Goal: Information Seeking & Learning: Learn about a topic

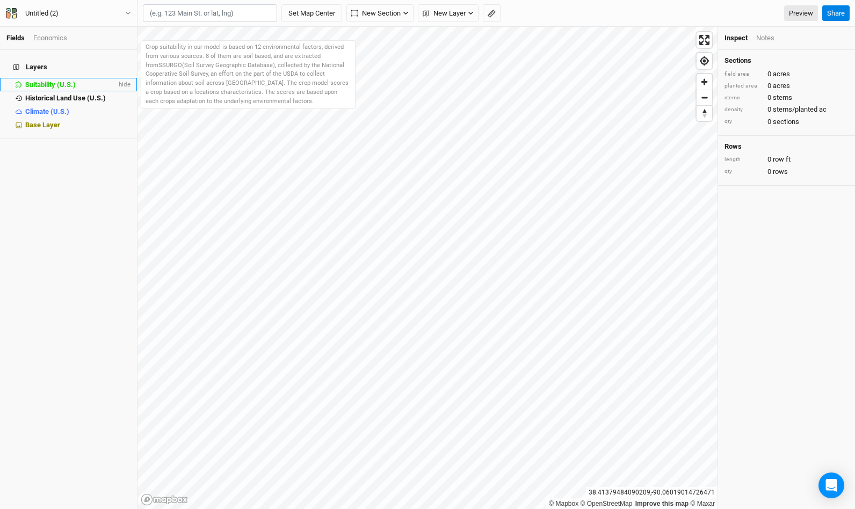
click at [72, 81] on span "Suitability (U.S.)" at bounding box center [50, 85] width 50 height 8
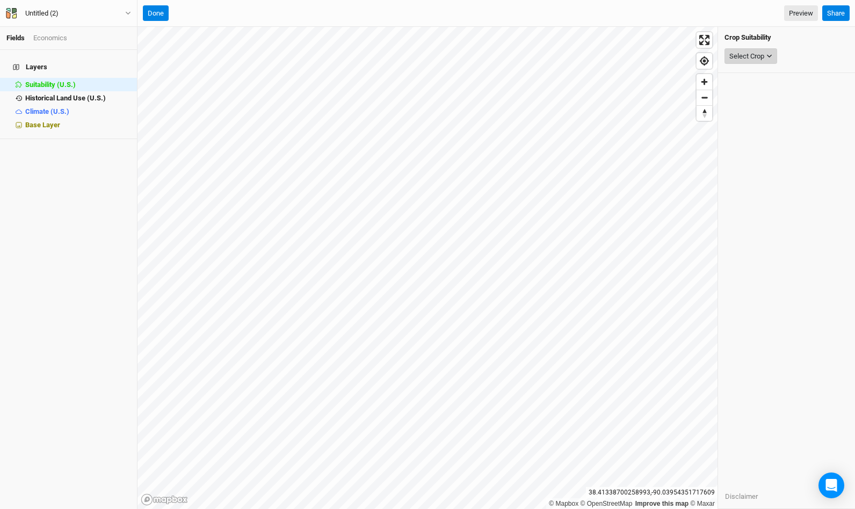
click at [758, 60] on div "Select Crop" at bounding box center [746, 56] width 35 height 11
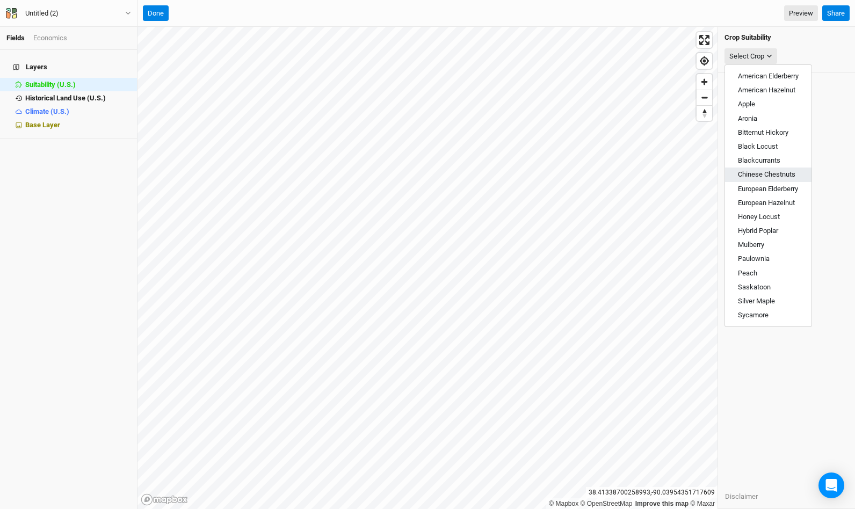
click at [767, 171] on span "Chinese Chestnuts" at bounding box center [766, 174] width 57 height 8
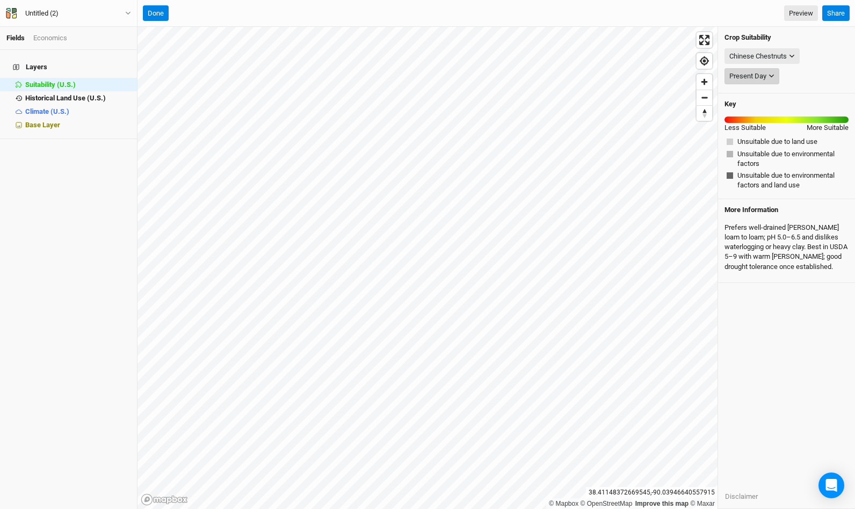
click at [769, 76] on icon "button" at bounding box center [771, 76] width 6 height 6
click at [784, 56] on div "Chinese Chestnuts" at bounding box center [757, 56] width 57 height 11
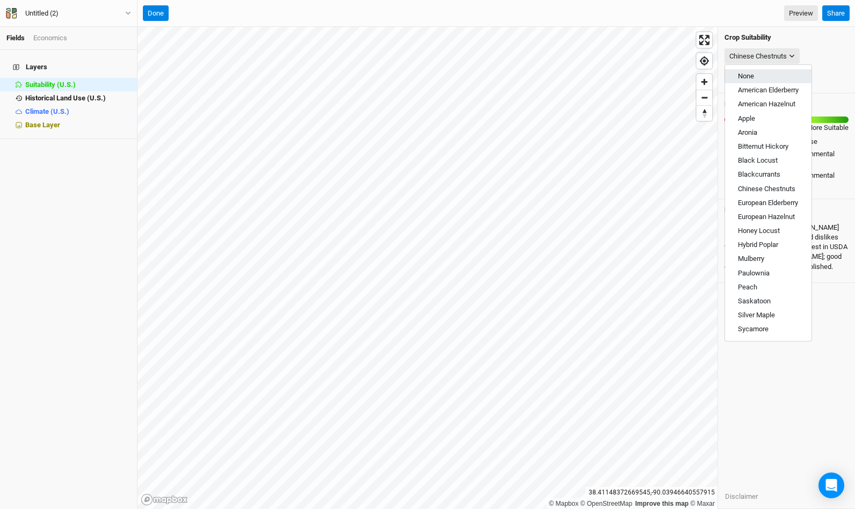
click at [758, 77] on button "None" at bounding box center [768, 76] width 86 height 14
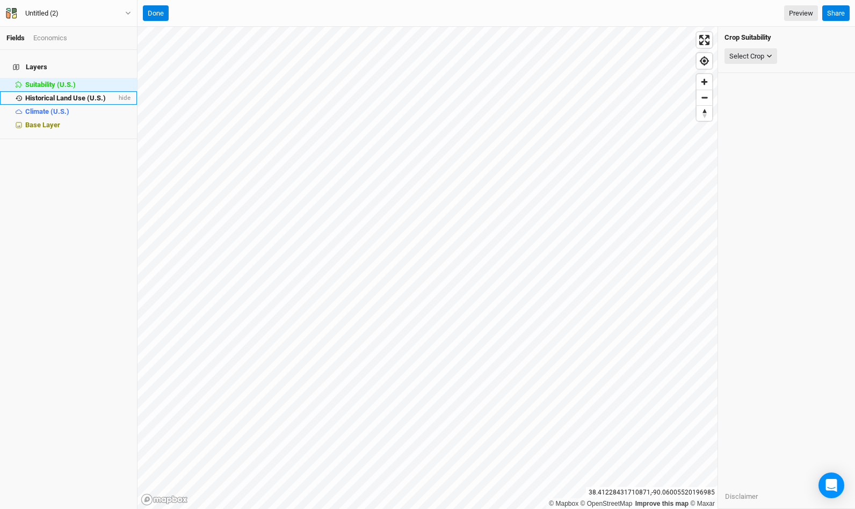
click at [59, 94] on span "Historical Land Use (U.S.)" at bounding box center [65, 98] width 81 height 8
click at [50, 107] on span "Climate (U.S.)" at bounding box center [47, 111] width 44 height 8
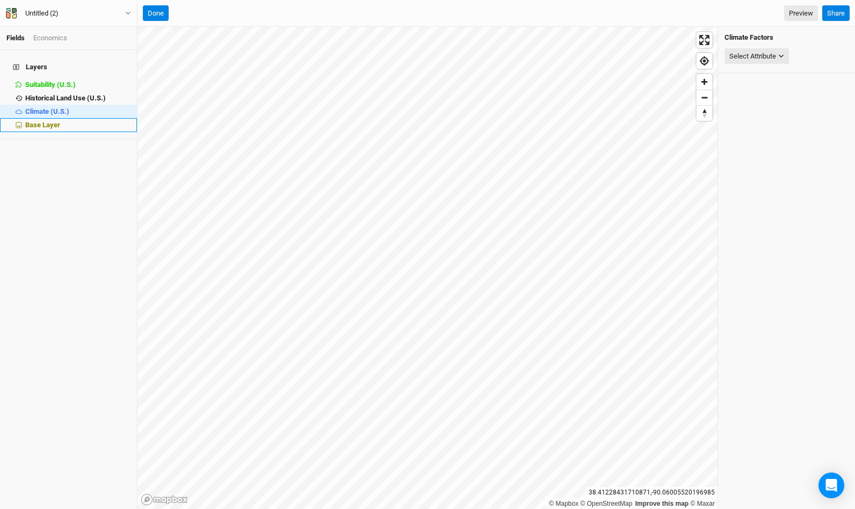
click at [44, 122] on li "Base Layer" at bounding box center [68, 124] width 137 height 13
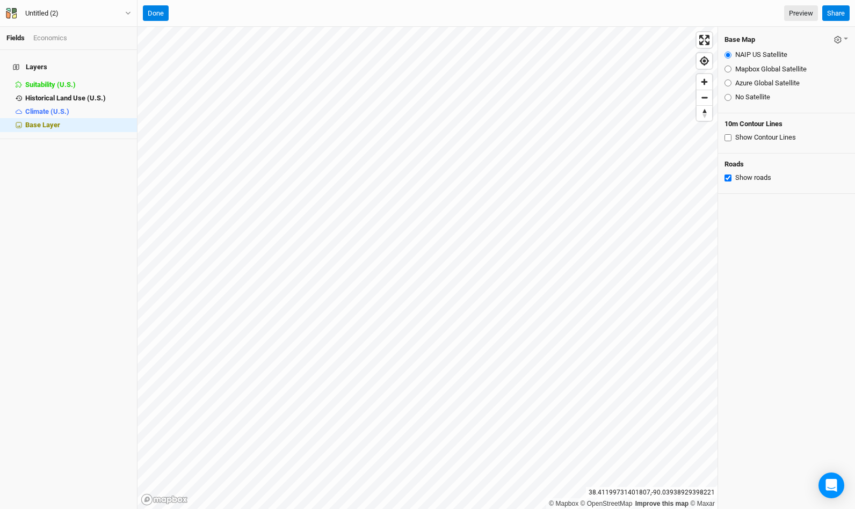
click at [729, 97] on input "No Satellite" at bounding box center [727, 97] width 7 height 7
radio input "true"
click at [727, 70] on input "Mapbox Global Satellite" at bounding box center [727, 69] width 7 height 7
radio input "true"
click at [729, 82] on input "Azure Global Satellite" at bounding box center [727, 82] width 7 height 7
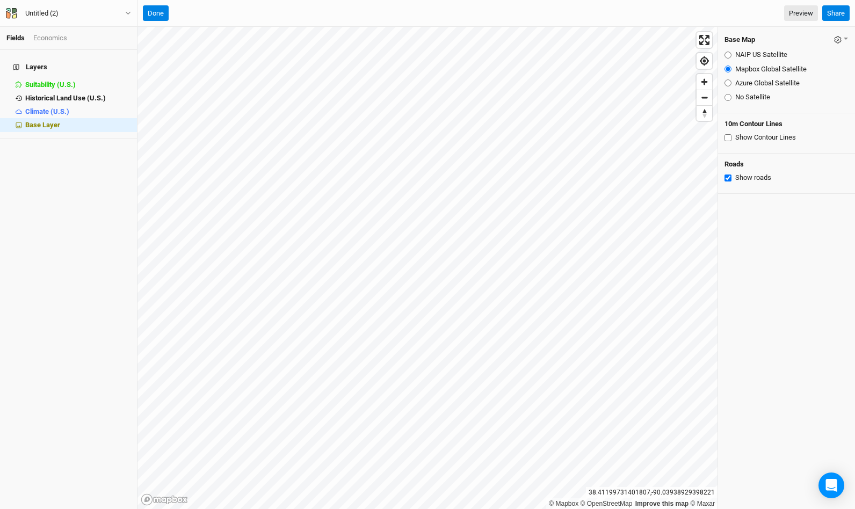
radio input "true"
click at [726, 55] on input "NAIP US Satellite" at bounding box center [727, 55] width 7 height 7
radio input "true"
click at [727, 137] on input "Show Contour Lines" at bounding box center [727, 137] width 7 height 7
checkbox input "true"
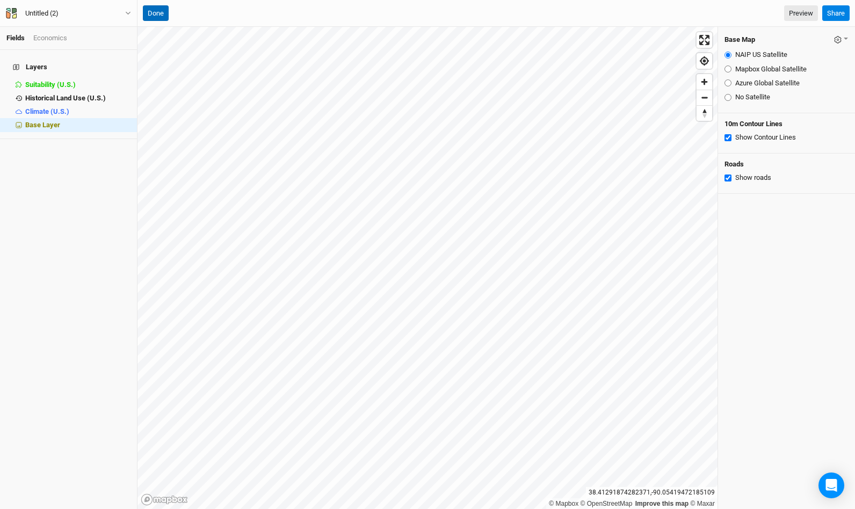
click at [159, 15] on button "Done" at bounding box center [156, 13] width 26 height 16
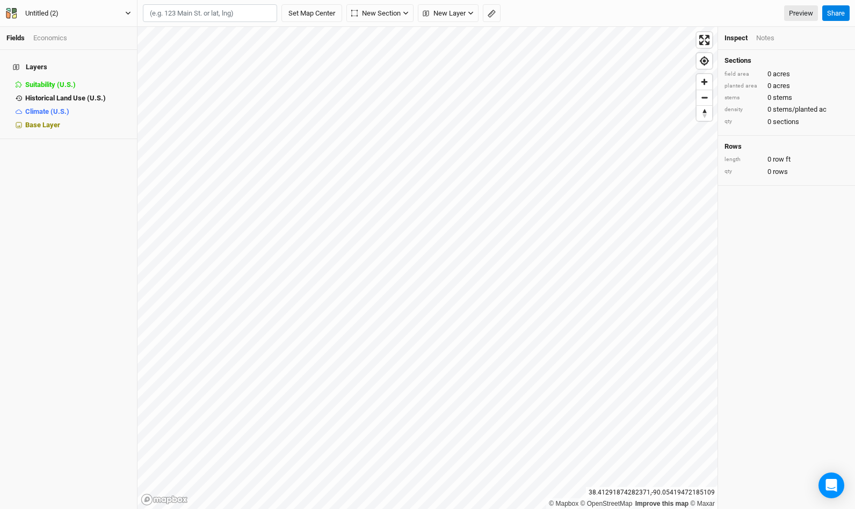
click at [125, 16] on icon "button" at bounding box center [128, 13] width 6 height 6
click at [200, 9] on input "text" at bounding box center [210, 13] width 134 height 18
click at [186, 47] on div "[GEOGRAPHIC_DATA], [US_STATE] 65535, [GEOGRAPHIC_DATA]" at bounding box center [232, 49] width 134 height 18
type input "[STREET_ADDRESS][US_STATE]"
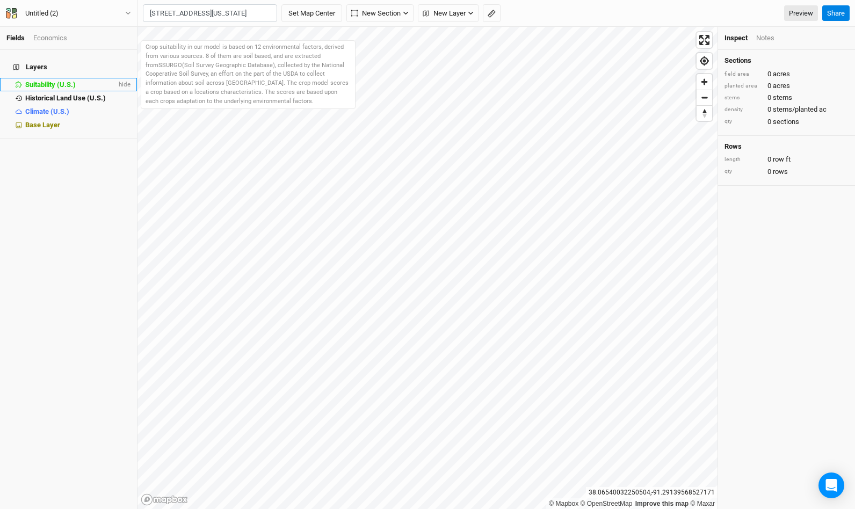
click at [54, 83] on li "Suitability (U.S.) hide" at bounding box center [68, 84] width 137 height 13
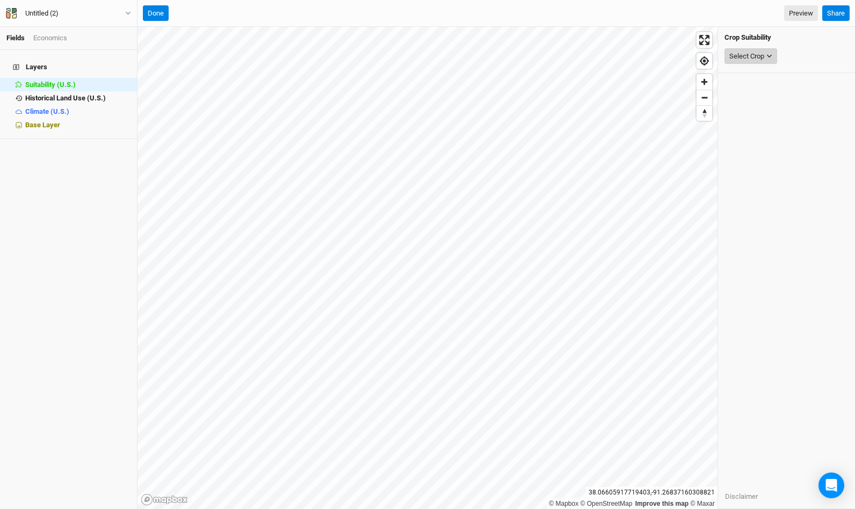
click at [765, 59] on button "Select Crop" at bounding box center [750, 56] width 53 height 16
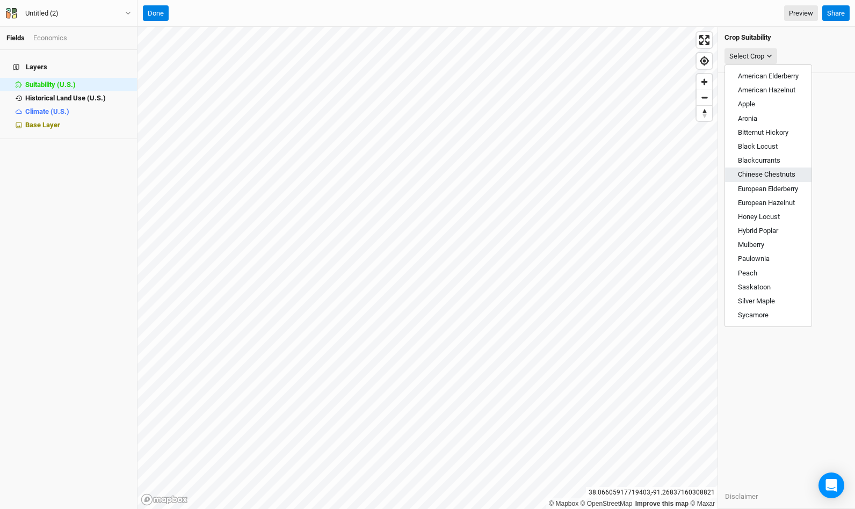
click at [770, 171] on span "Chinese Chestnuts" at bounding box center [766, 174] width 57 height 8
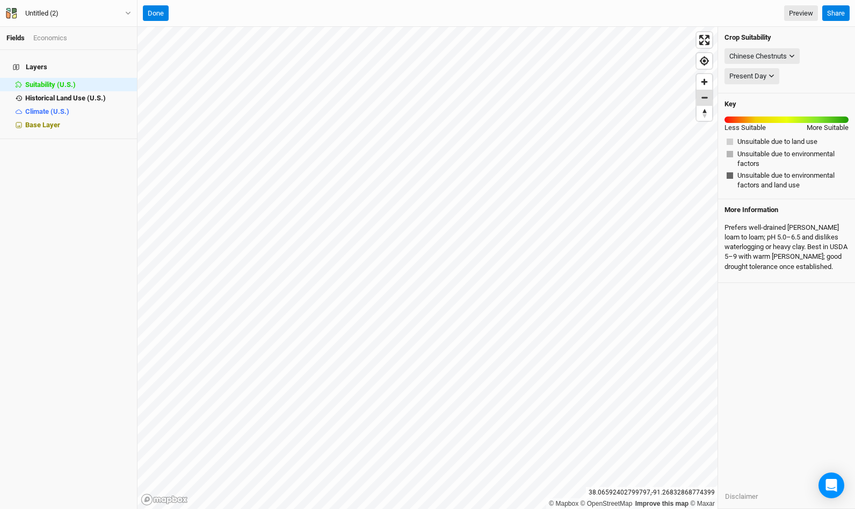
click at [703, 97] on span "Zoom out" at bounding box center [704, 97] width 16 height 15
click at [708, 83] on span "Zoom in" at bounding box center [704, 82] width 16 height 16
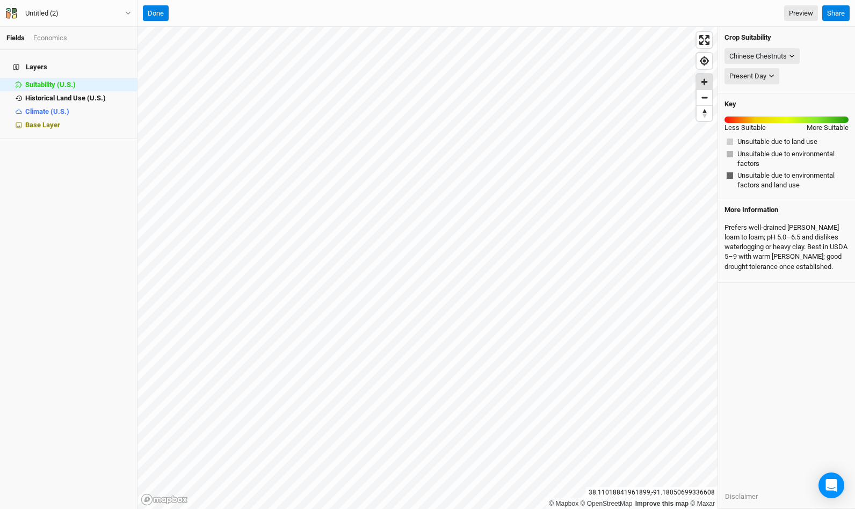
click at [708, 83] on span "Zoom in" at bounding box center [704, 82] width 16 height 16
click at [790, 50] on button "Chinese Chestnuts" at bounding box center [761, 56] width 75 height 16
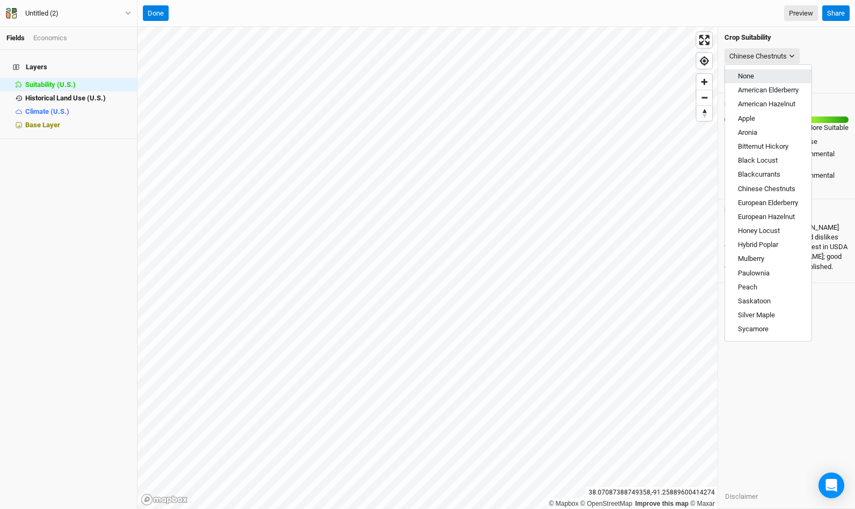
click at [770, 74] on button "None" at bounding box center [768, 76] width 86 height 14
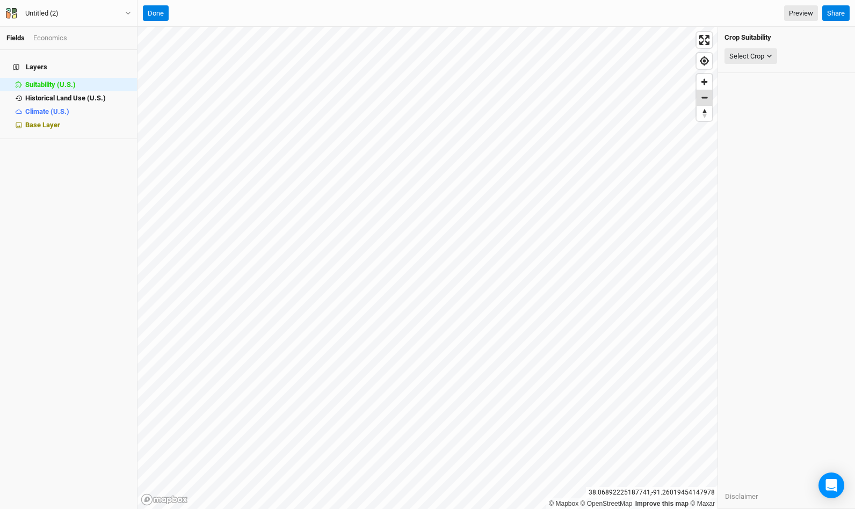
click at [701, 104] on span "Zoom out" at bounding box center [704, 97] width 16 height 15
click at [159, 18] on button "Done" at bounding box center [156, 13] width 26 height 16
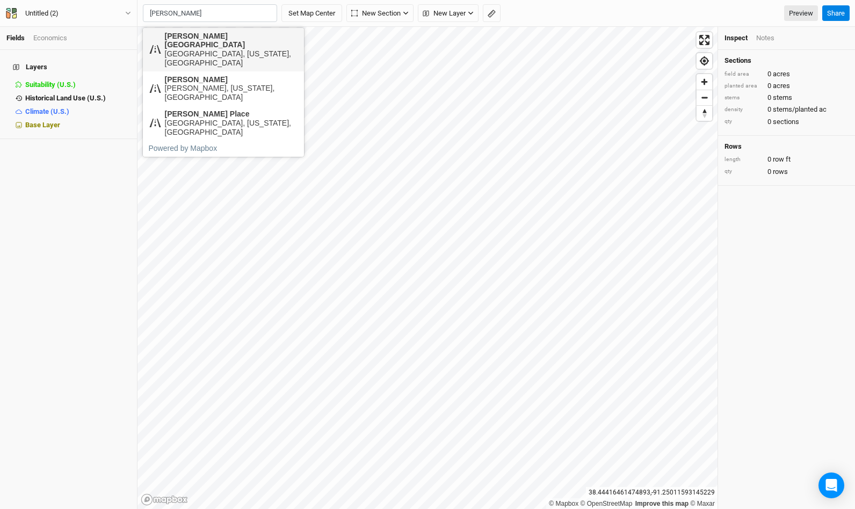
click at [212, 37] on div "[PERSON_NAME][GEOGRAPHIC_DATA]" at bounding box center [232, 41] width 134 height 18
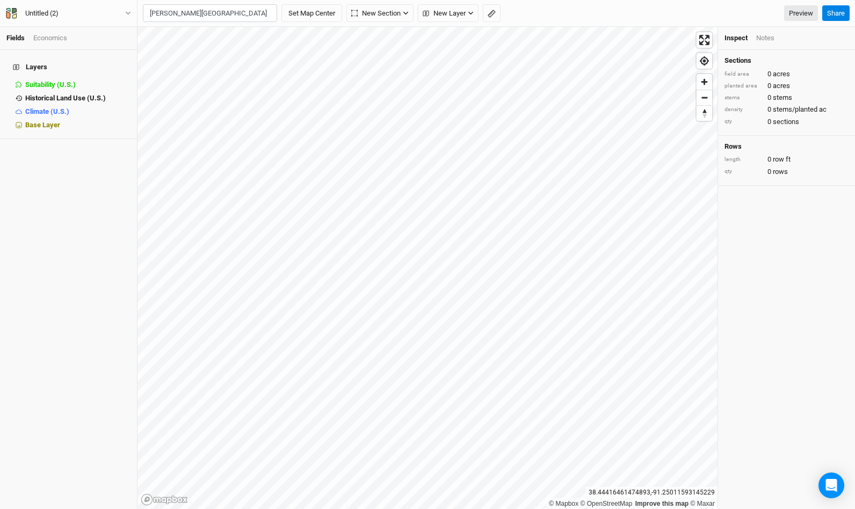
type input "[PERSON_NAME][GEOGRAPHIC_DATA][PERSON_NAME][US_STATE], [GEOGRAPHIC_DATA]"
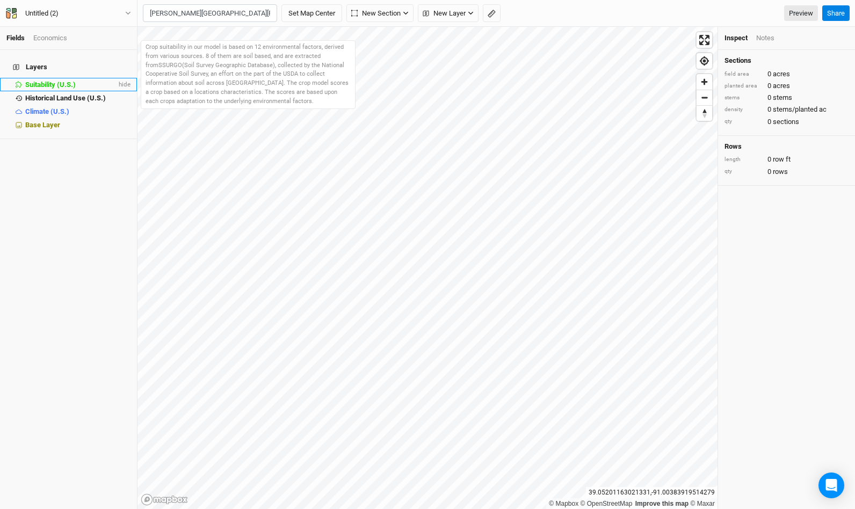
click at [76, 81] on span "Suitability (U.S.)" at bounding box center [50, 85] width 50 height 8
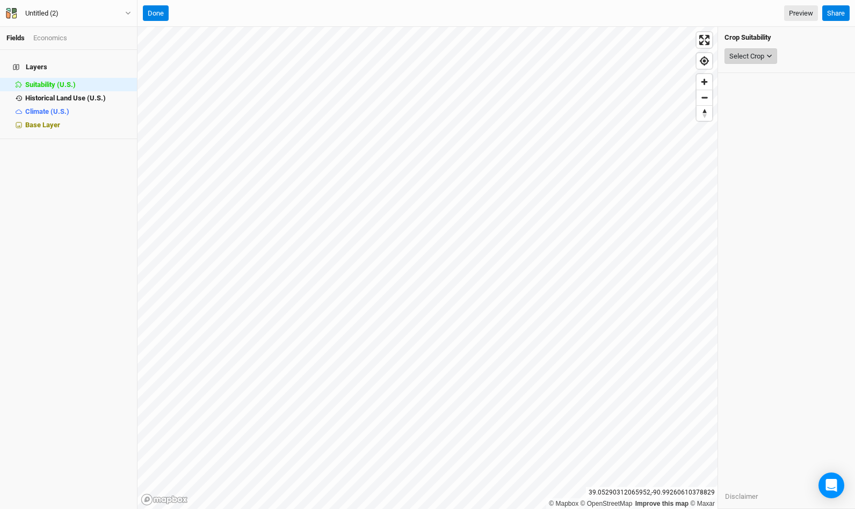
click at [755, 55] on div "Select Crop" at bounding box center [746, 56] width 35 height 11
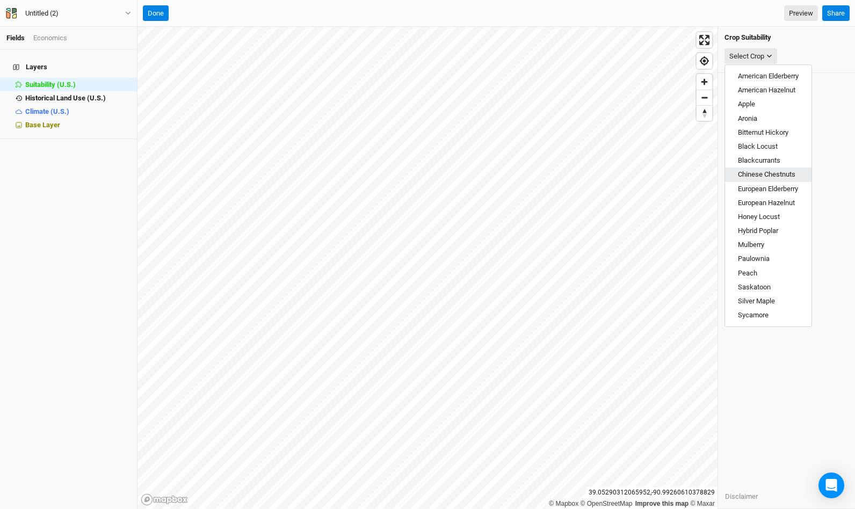
click at [758, 171] on span "Chinese Chestnuts" at bounding box center [766, 174] width 57 height 8
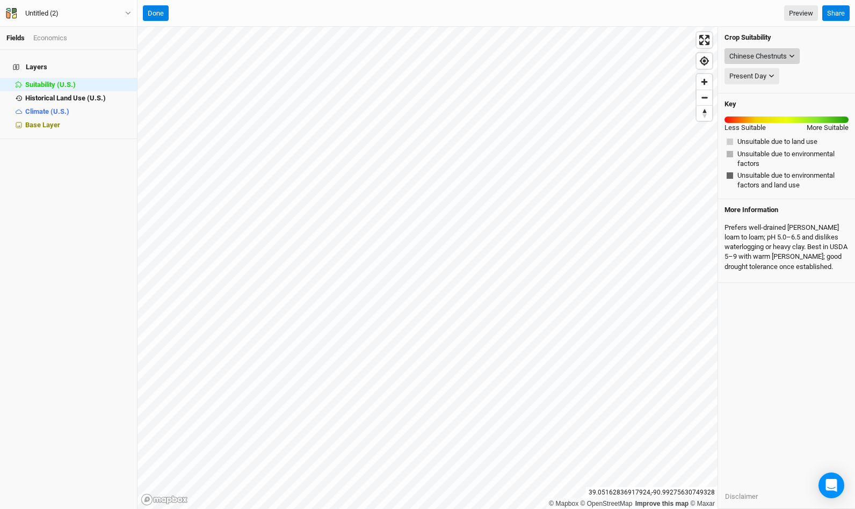
click at [796, 61] on button "Chinese Chestnuts" at bounding box center [761, 56] width 75 height 16
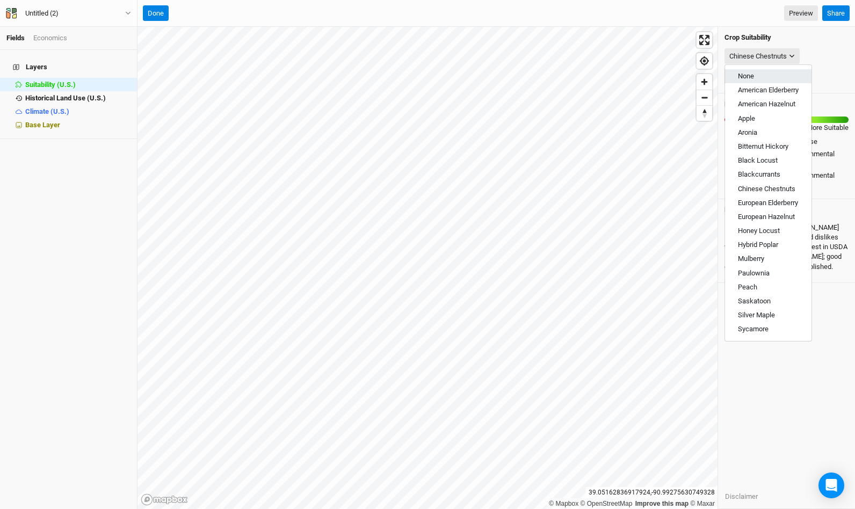
click at [761, 71] on button "None" at bounding box center [768, 76] width 86 height 14
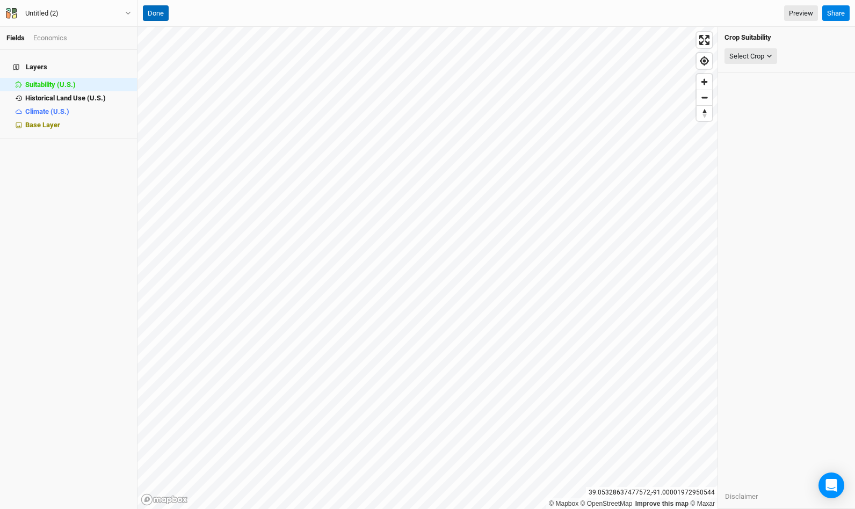
click at [157, 12] on button "Done" at bounding box center [156, 13] width 26 height 16
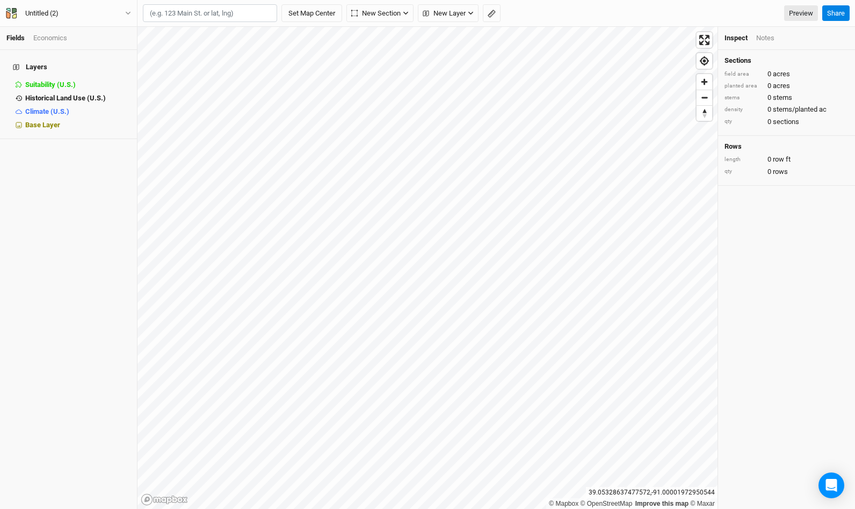
click at [186, 8] on input "text" at bounding box center [210, 13] width 134 height 18
type input "o"
click at [219, 45] on div "[GEOGRAPHIC_DATA], [US_STATE], [GEOGRAPHIC_DATA]" at bounding box center [232, 49] width 134 height 18
type input "[GEOGRAPHIC_DATA][US_STATE], [GEOGRAPHIC_DATA]"
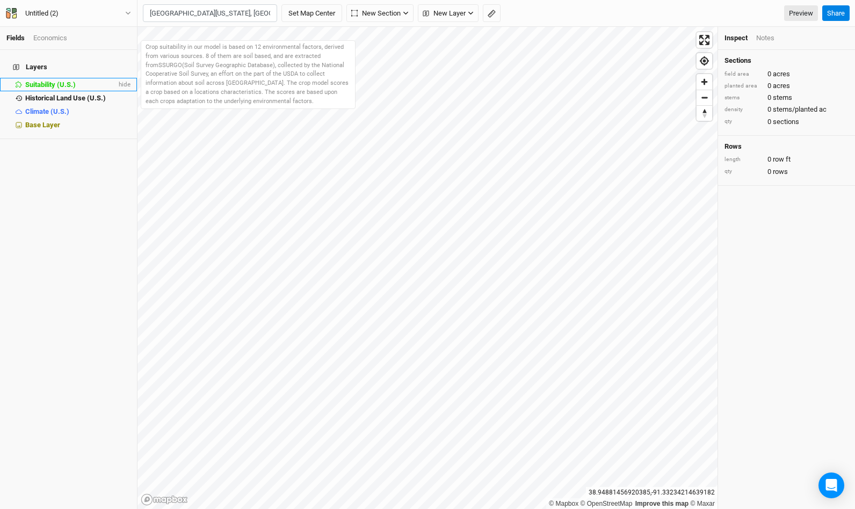
click at [58, 81] on span "Suitability (U.S.)" at bounding box center [50, 85] width 50 height 8
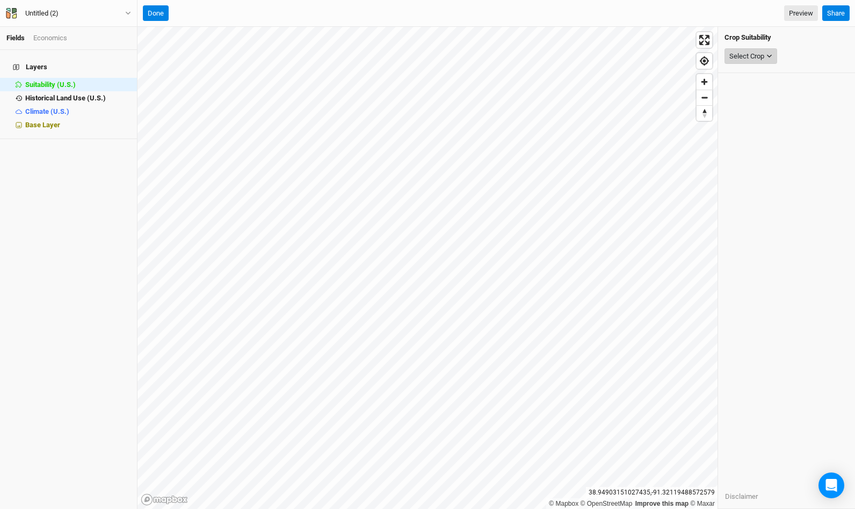
click at [758, 62] on button "Select Crop" at bounding box center [750, 56] width 53 height 16
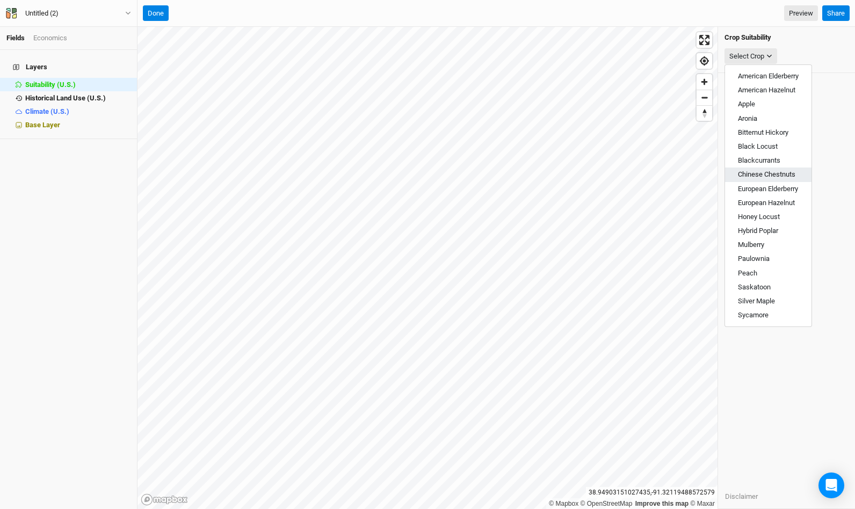
click at [773, 168] on button "Chinese Chestnuts" at bounding box center [768, 175] width 86 height 14
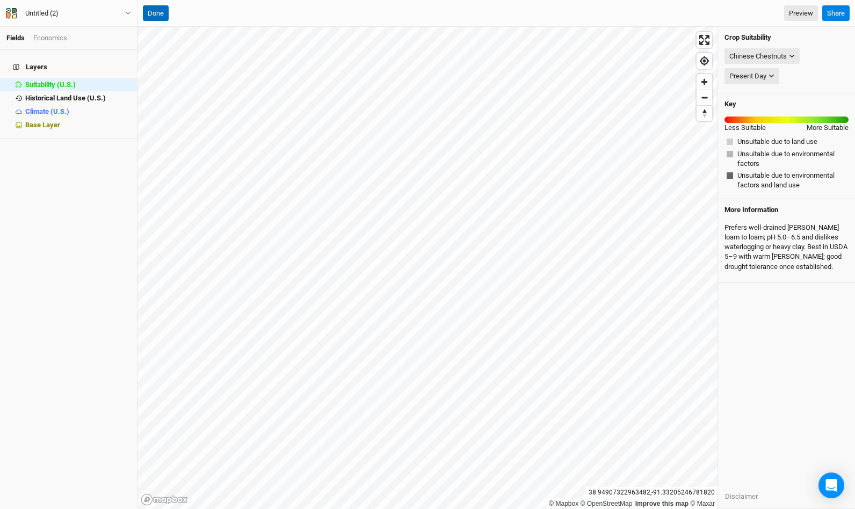
click at [165, 13] on button "Done" at bounding box center [156, 13] width 26 height 16
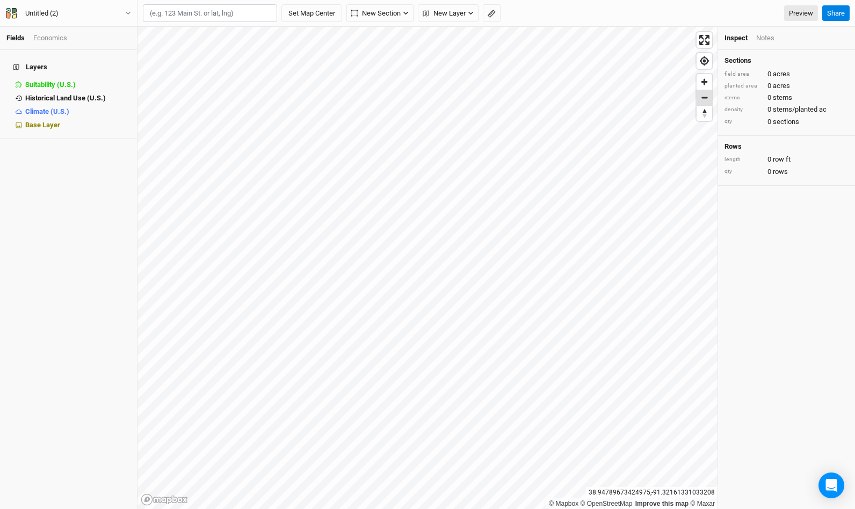
click at [705, 104] on span "Zoom out" at bounding box center [704, 97] width 16 height 15
click at [708, 81] on span "Zoom in" at bounding box center [704, 82] width 16 height 16
click at [217, 10] on input "text" at bounding box center [210, 13] width 134 height 18
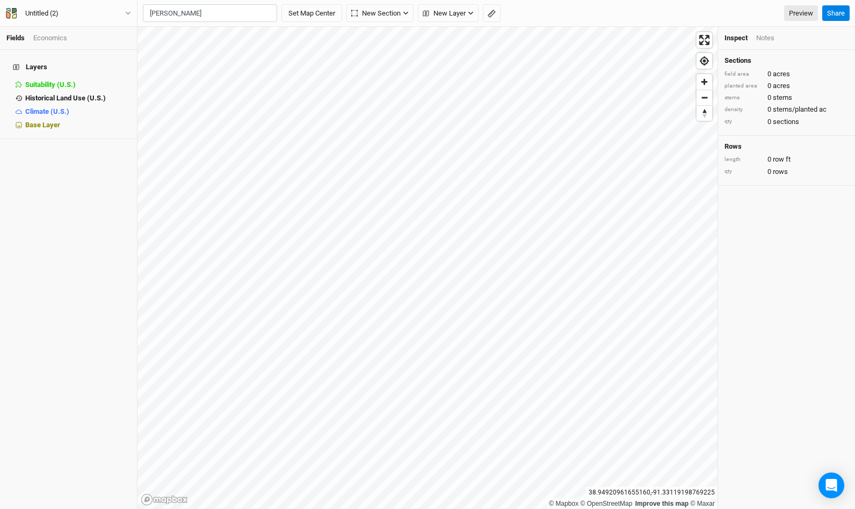
click at [234, 35] on div "[PERSON_NAME][GEOGRAPHIC_DATA]" at bounding box center [232, 41] width 134 height 18
type input "[PERSON_NAME][GEOGRAPHIC_DATA][US_STATE], [GEOGRAPHIC_DATA]"
click at [703, 98] on span "Zoom out" at bounding box center [704, 97] width 16 height 15
click at [401, 14] on span "New Section" at bounding box center [375, 13] width 49 height 11
click at [385, 36] on div "Grid" at bounding box center [378, 37] width 16 height 12
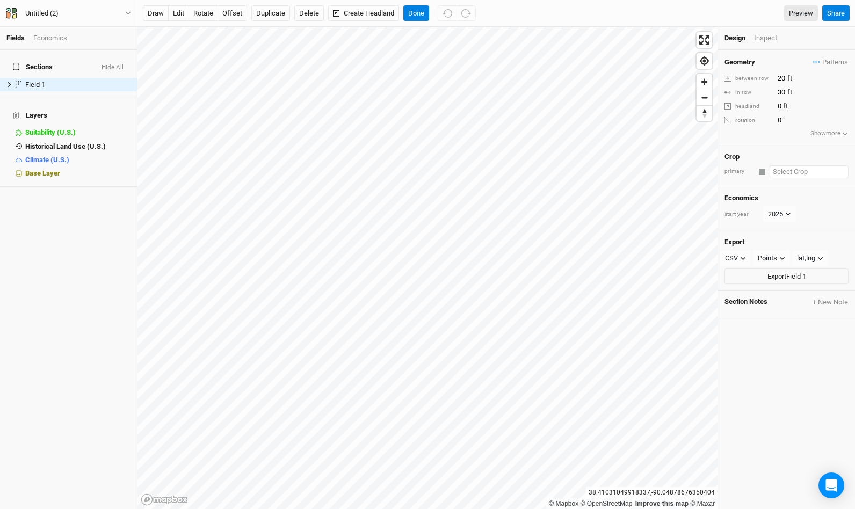
click at [801, 171] on input "text" at bounding box center [808, 171] width 79 height 13
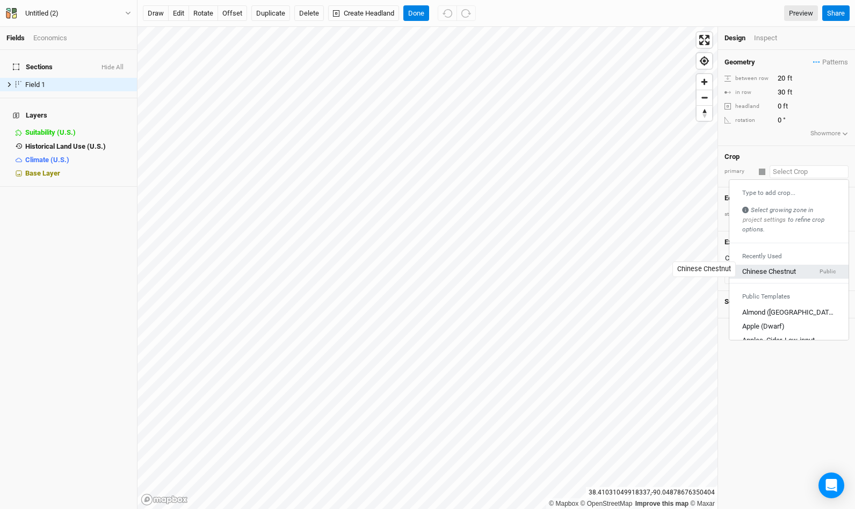
click at [784, 270] on div "Chinese Chestnut" at bounding box center [769, 272] width 54 height 10
type input "20"
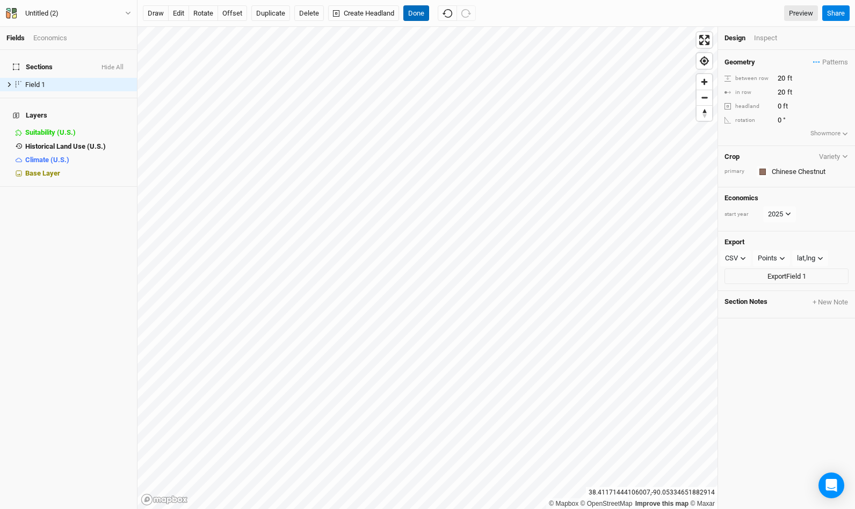
click at [425, 16] on button "Done" at bounding box center [416, 13] width 26 height 16
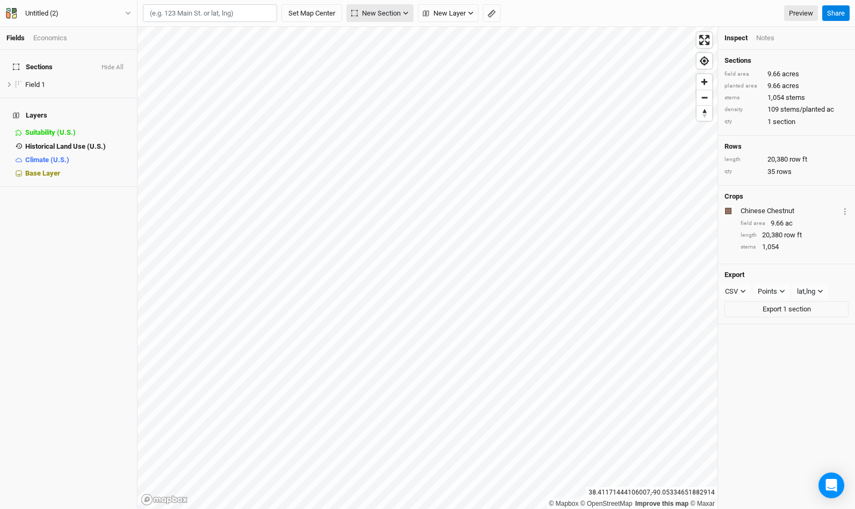
click at [374, 13] on span "New Section" at bounding box center [375, 13] width 49 height 11
click at [386, 37] on div "Grid" at bounding box center [378, 37] width 16 height 12
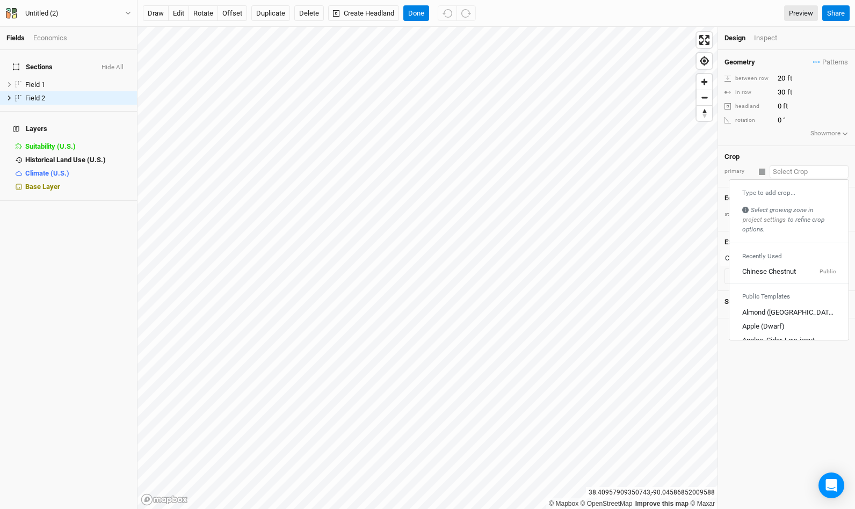
click at [805, 171] on input "text" at bounding box center [808, 171] width 79 height 13
click at [774, 267] on div "Chinese Chestnut" at bounding box center [769, 272] width 54 height 10
type input "20"
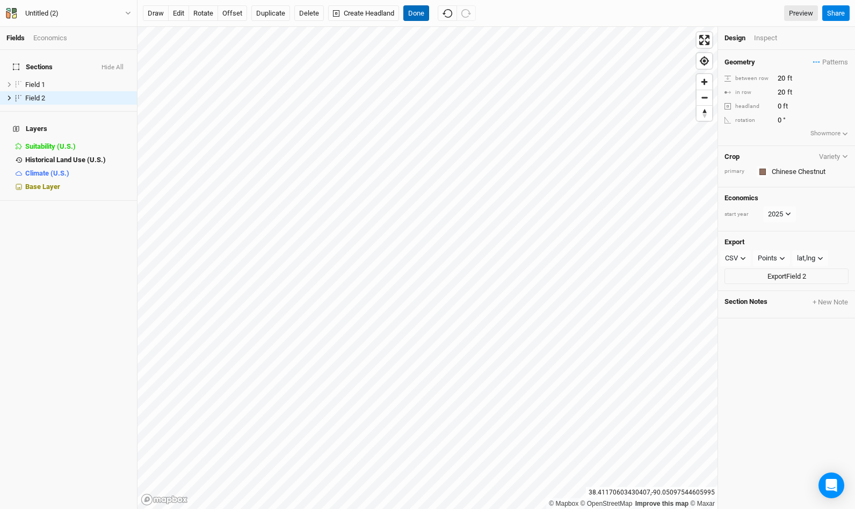
click at [418, 17] on button "Done" at bounding box center [416, 13] width 26 height 16
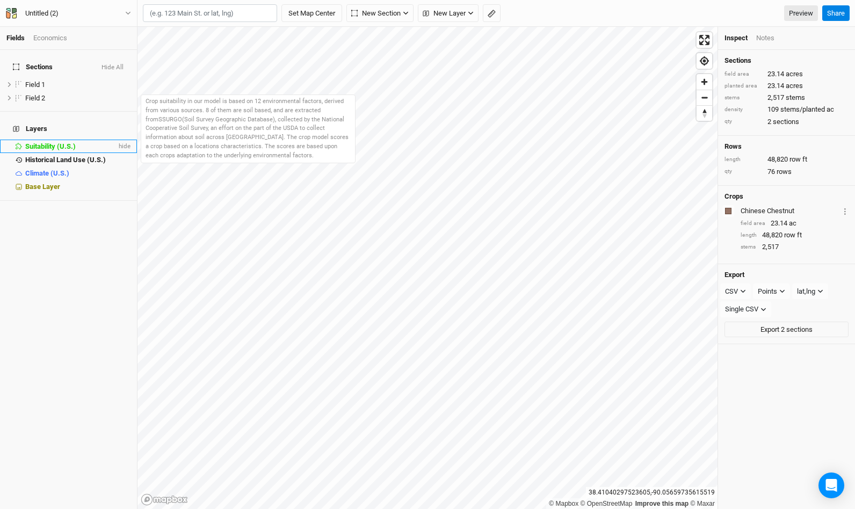
click at [70, 142] on span "Suitability (U.S.)" at bounding box center [50, 146] width 50 height 8
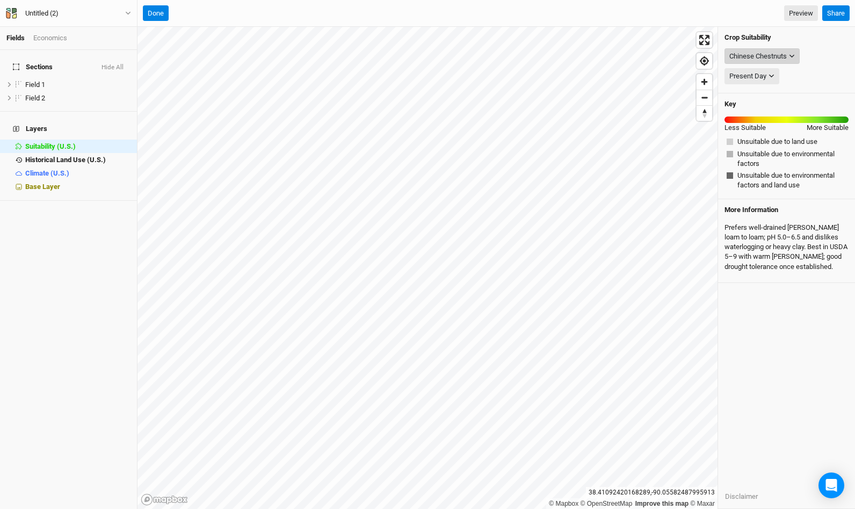
click at [771, 52] on div "Chinese Chestnuts" at bounding box center [757, 56] width 57 height 11
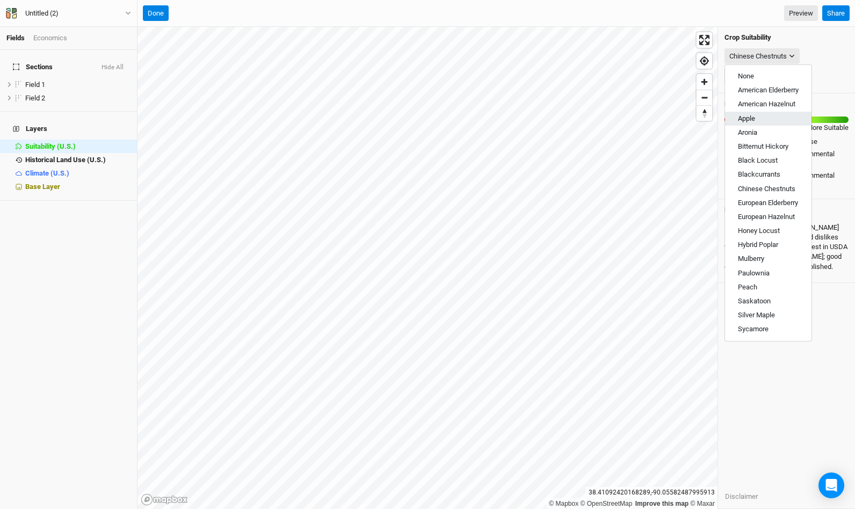
click at [764, 115] on button "Apple" at bounding box center [768, 119] width 86 height 14
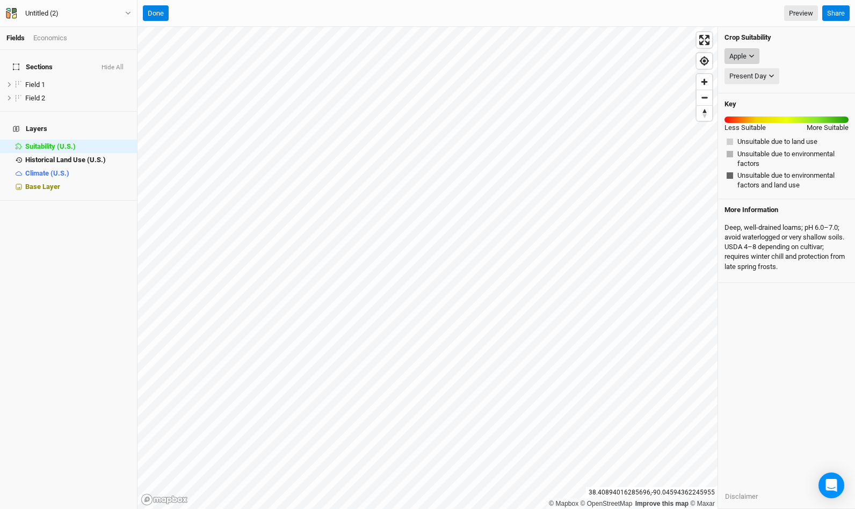
click at [746, 59] on div "Apple" at bounding box center [737, 56] width 17 height 11
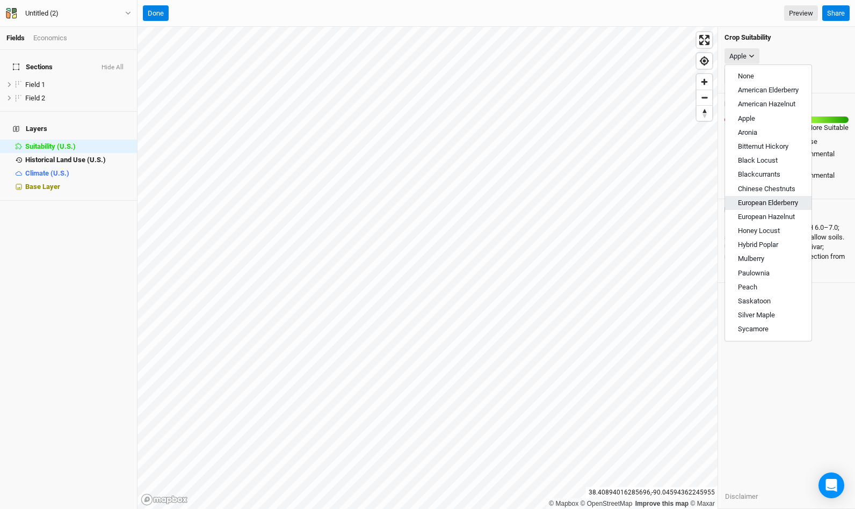
click at [769, 202] on span "European Elderberry" at bounding box center [768, 203] width 60 height 8
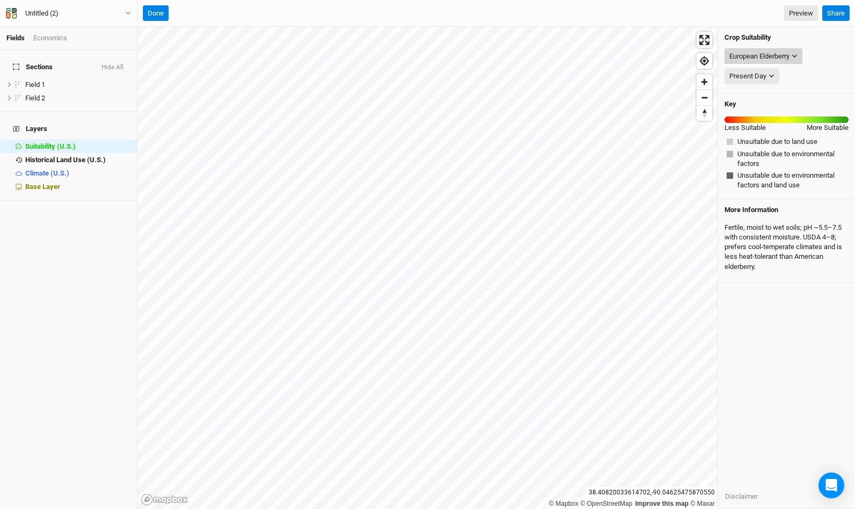
click at [784, 59] on div "European Elderberry" at bounding box center [759, 56] width 60 height 11
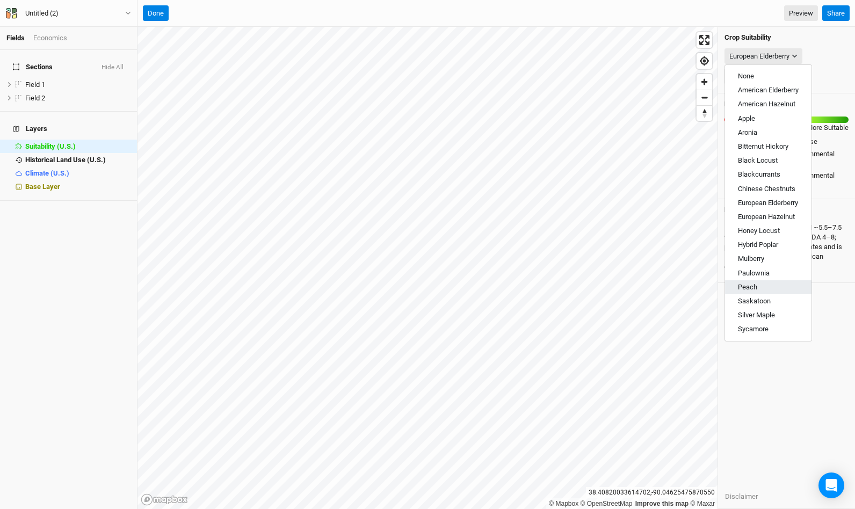
click at [777, 283] on button "Peach" at bounding box center [768, 287] width 86 height 14
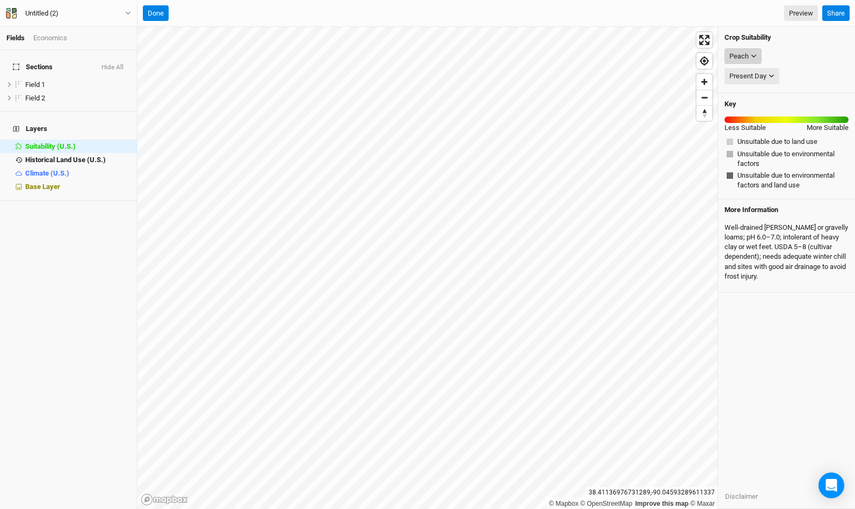
click at [756, 54] on icon "button" at bounding box center [754, 56] width 6 height 6
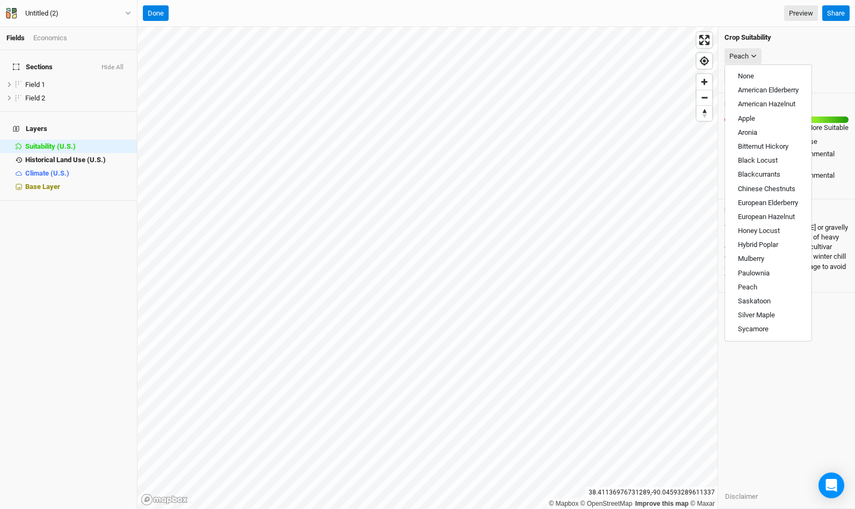
click at [768, 370] on div "Crop Suitability Peach Present Day Present Day Key Less Suitable More Suitable …" at bounding box center [786, 268] width 137 height 482
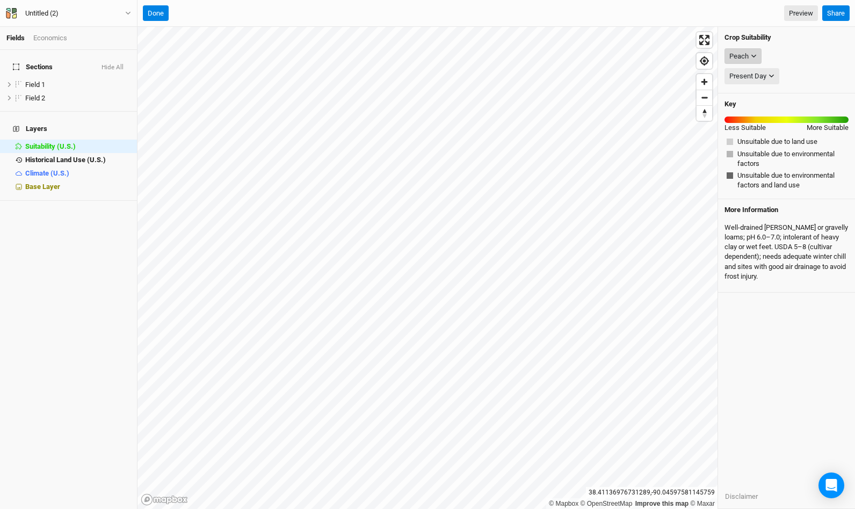
click at [752, 53] on icon "button" at bounding box center [754, 56] width 6 height 6
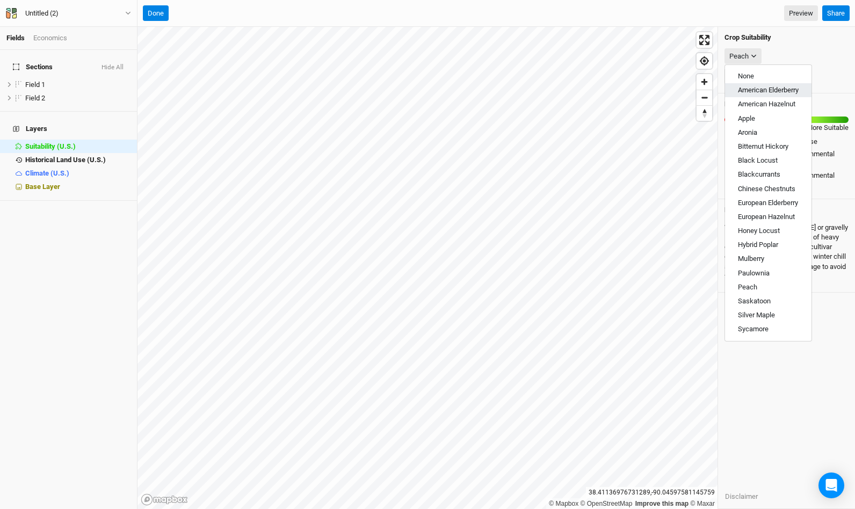
click at [761, 88] on span "American Elderberry" at bounding box center [768, 90] width 61 height 8
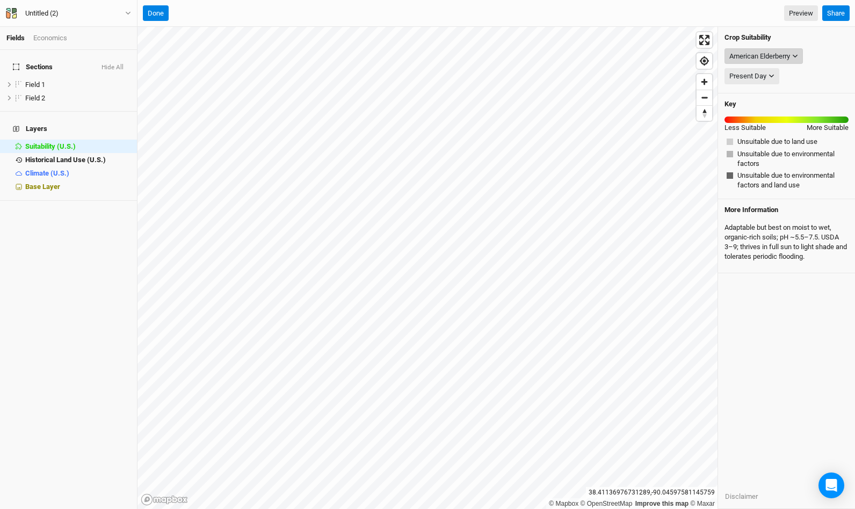
click at [775, 50] on button "American Elderberry" at bounding box center [763, 56] width 78 height 16
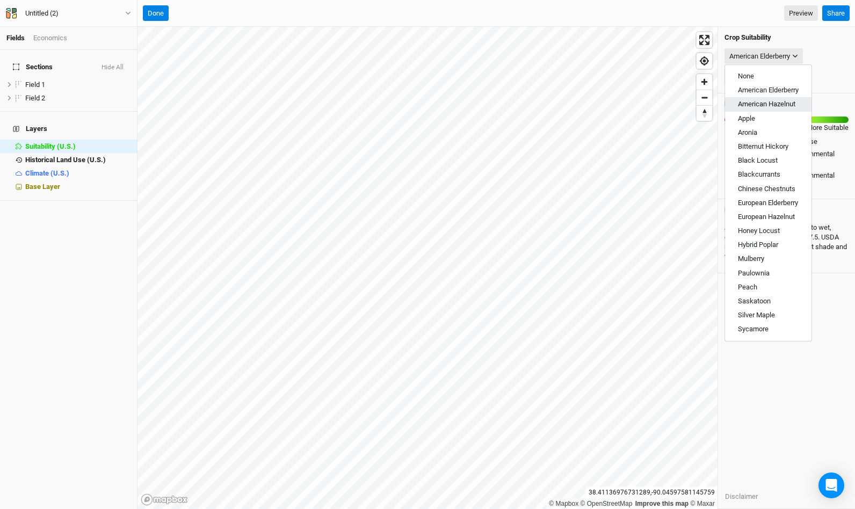
click at [778, 103] on span "American Hazelnut" at bounding box center [766, 104] width 57 height 8
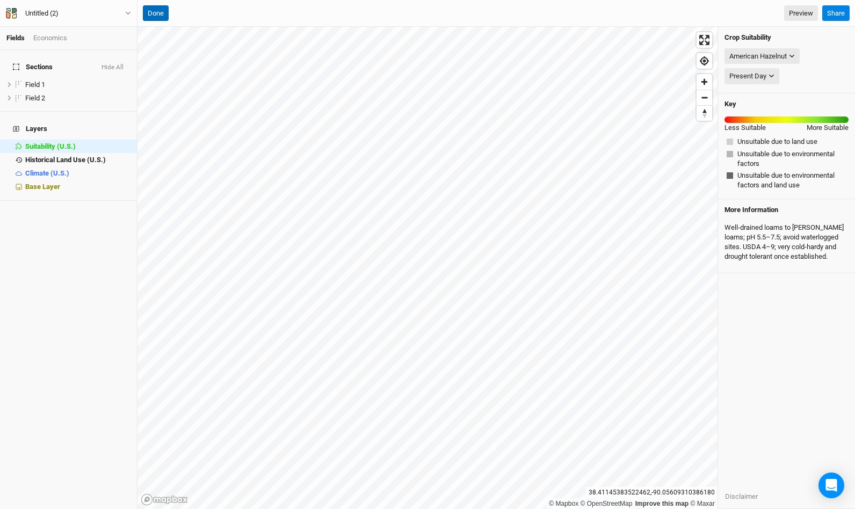
click at [159, 11] on button "Done" at bounding box center [156, 13] width 26 height 16
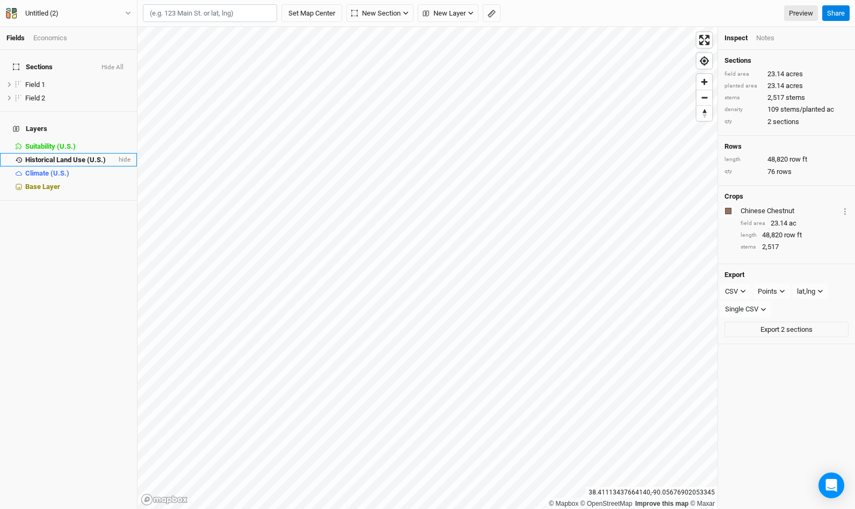
click at [74, 153] on li "Historical Land Use (U.S.) hide" at bounding box center [68, 159] width 137 height 13
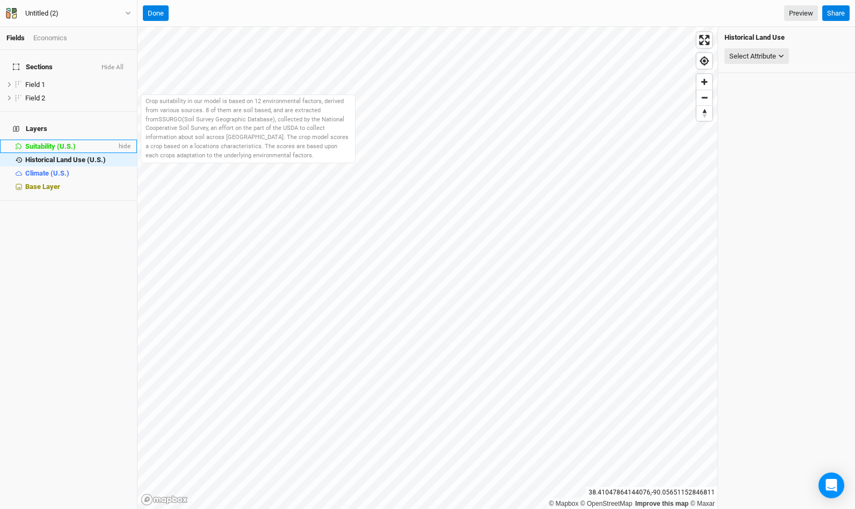
click at [50, 142] on span "Suitability (U.S.)" at bounding box center [50, 146] width 50 height 8
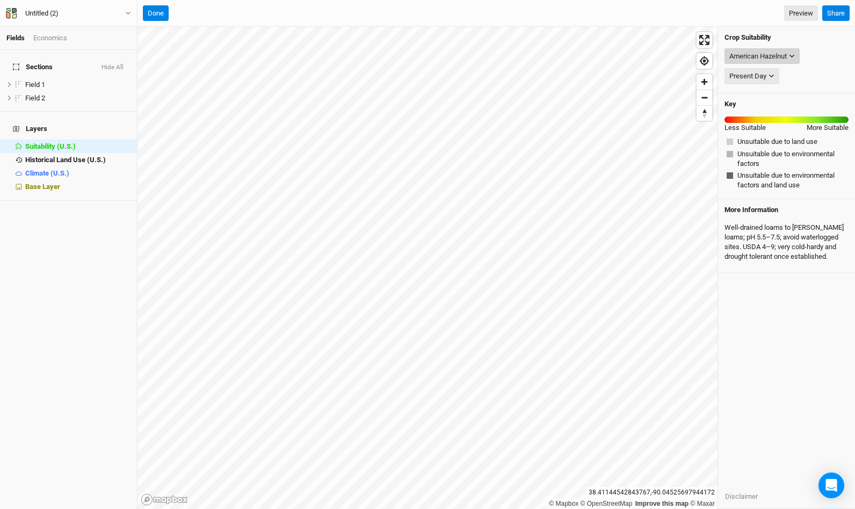
click at [758, 55] on div "American Hazelnut" at bounding box center [757, 56] width 57 height 11
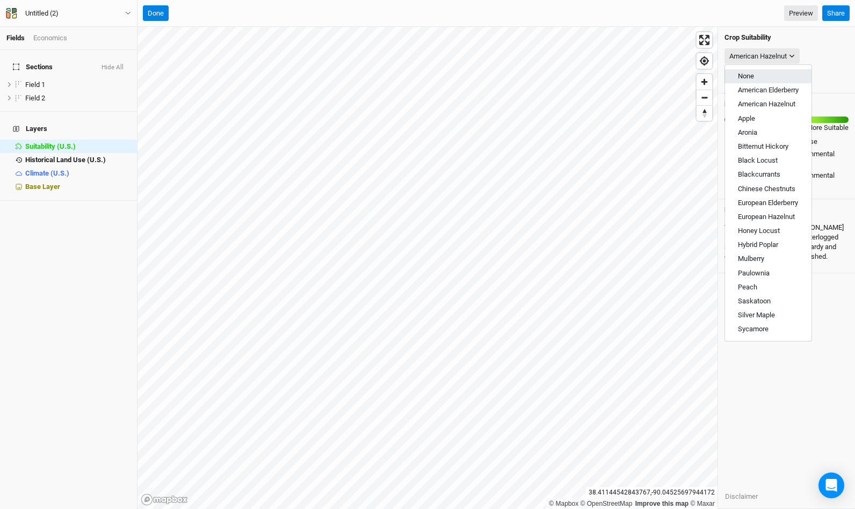
click at [753, 75] on span "None" at bounding box center [746, 76] width 16 height 8
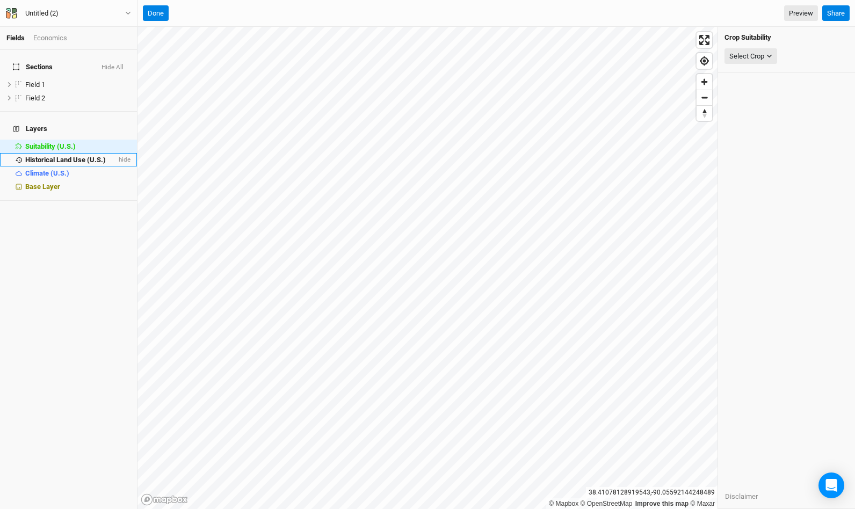
click at [63, 156] on span "Historical Land Use (U.S.)" at bounding box center [65, 160] width 81 height 8
click at [774, 57] on div "Select Attribute" at bounding box center [752, 56] width 47 height 11
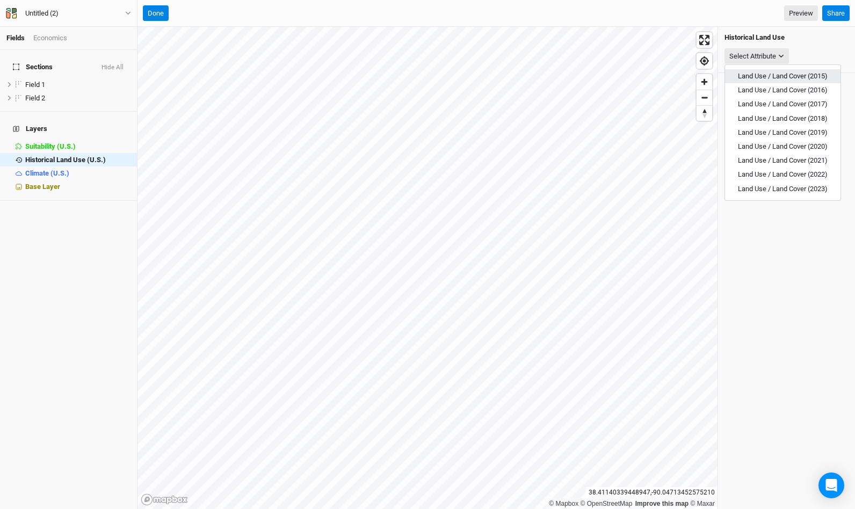
click at [772, 77] on span "Land Use / Land Cover (2015)" at bounding box center [783, 76] width 90 height 8
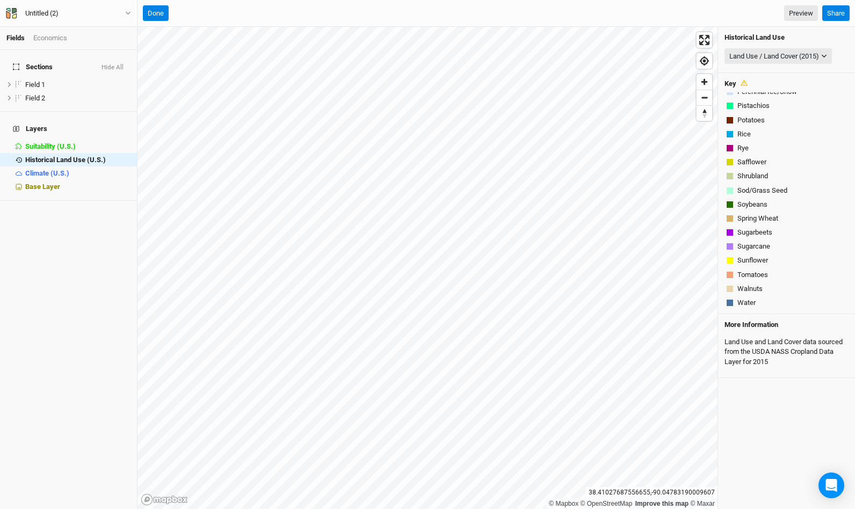
scroll to position [207, 0]
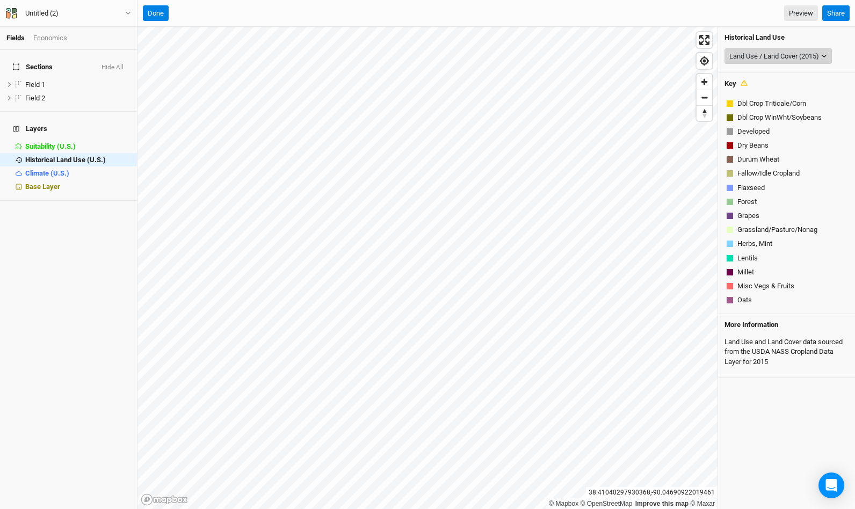
click at [812, 61] on button "Land Use / Land Cover (2015)" at bounding box center [777, 56] width 107 height 16
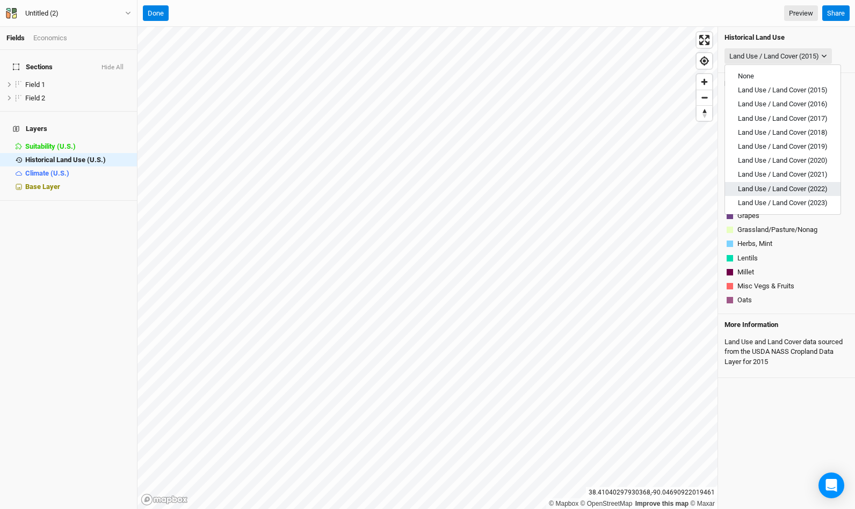
click at [777, 185] on span "Land Use / Land Cover (2022)" at bounding box center [783, 189] width 90 height 8
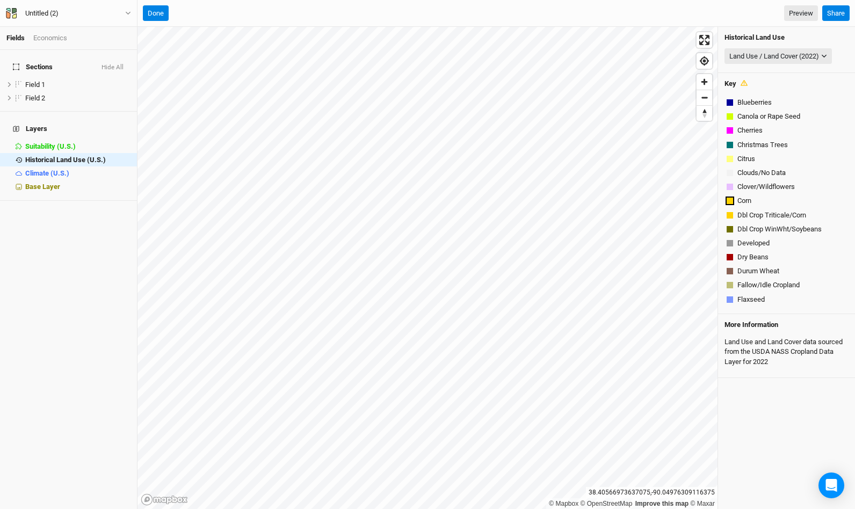
scroll to position [542, 0]
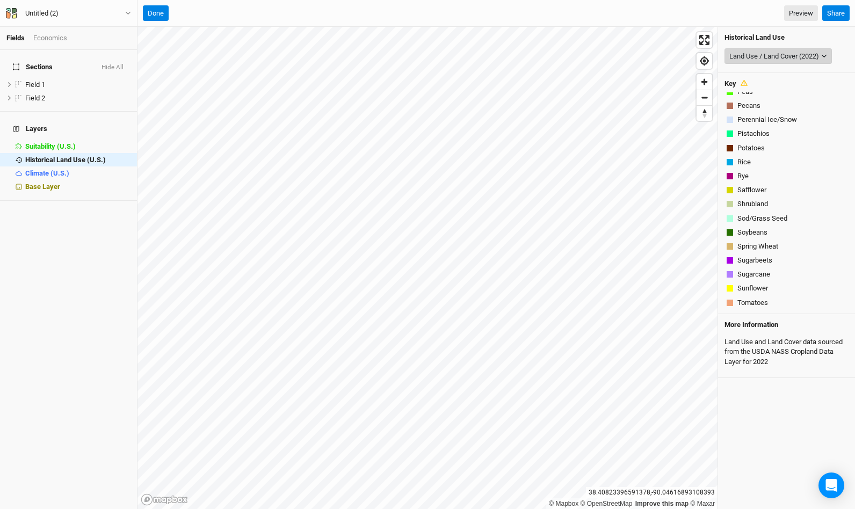
click at [817, 54] on div "Land Use / Land Cover (2022)" at bounding box center [774, 56] width 90 height 11
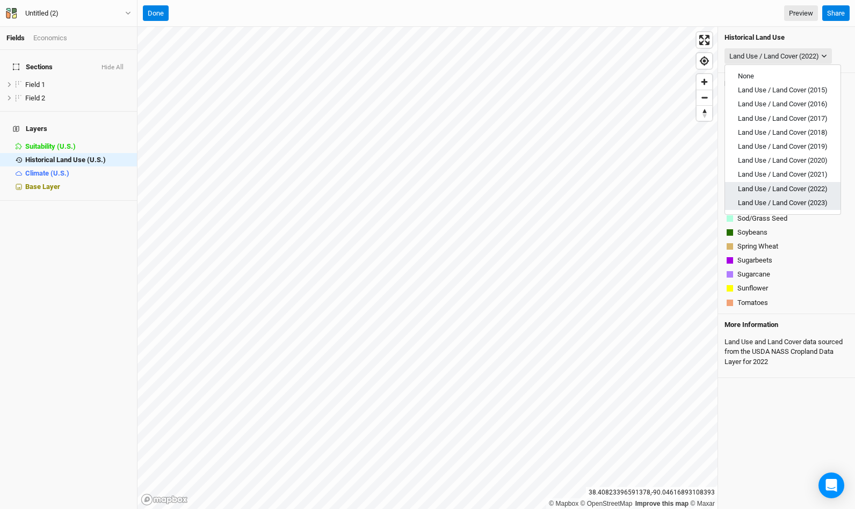
drag, startPoint x: 758, startPoint y: 194, endPoint x: 754, endPoint y: 206, distance: 12.2
click at [754, 206] on div "None Land Use / Land Cover (2015) Land Use / Land Cover (2016) Land Use / Land …" at bounding box center [782, 139] width 117 height 150
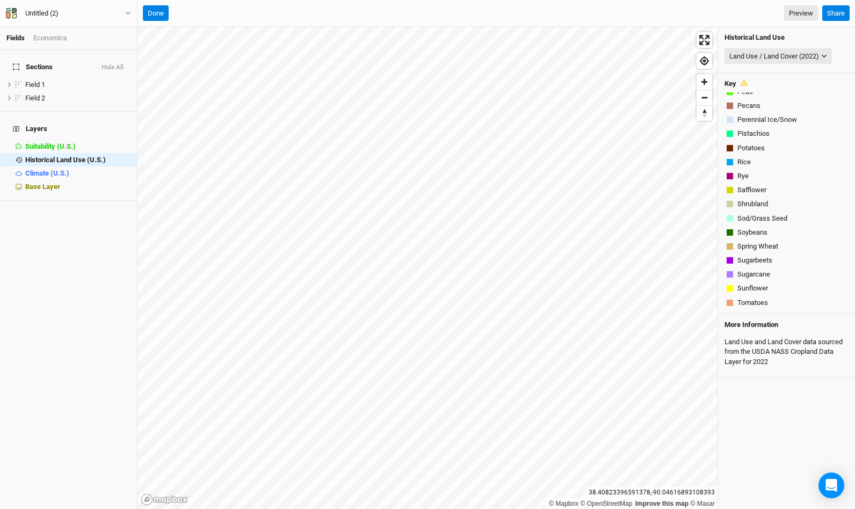
click at [754, 206] on div "Alfalfa Almonds Apples Aquaculture Avocados Barley Barren Blueberries Canola or…" at bounding box center [786, 199] width 124 height 215
click at [804, 53] on div "Land Use / Land Cover (2022)" at bounding box center [774, 56] width 90 height 11
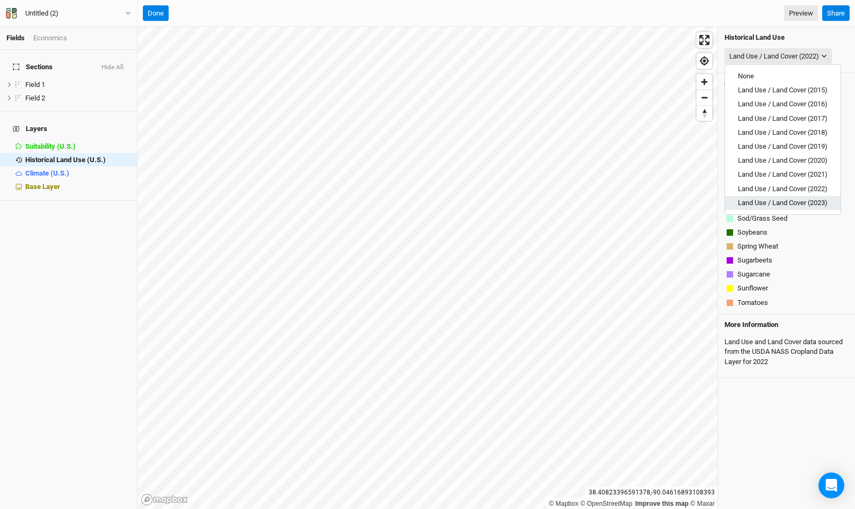
click at [792, 202] on span "Land Use / Land Cover (2023)" at bounding box center [783, 203] width 90 height 8
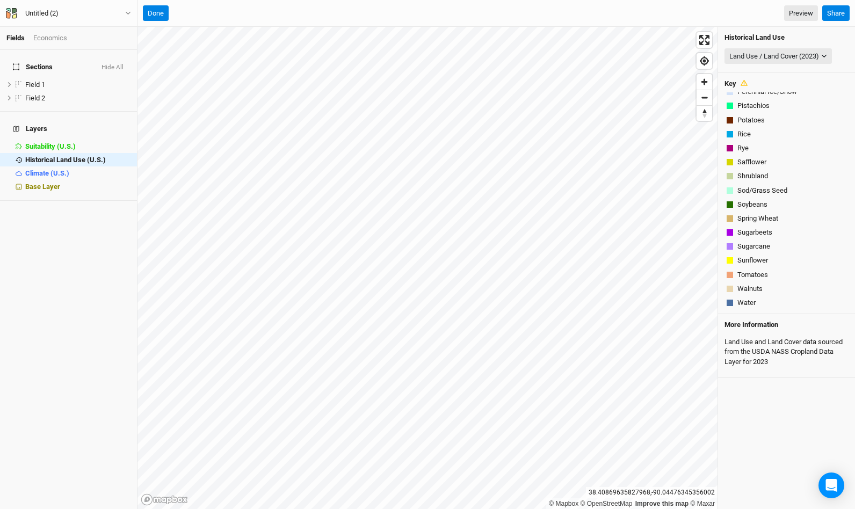
scroll to position [53, 0]
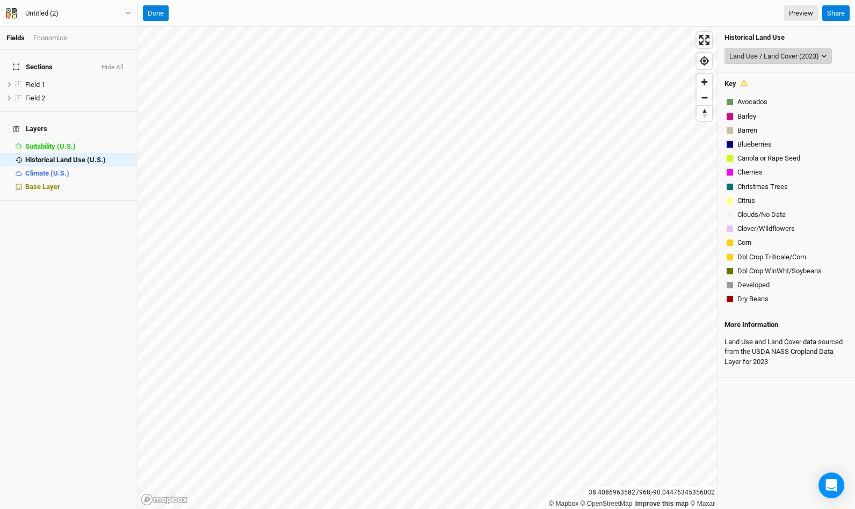
click at [819, 56] on div "Land Use / Land Cover (2023)" at bounding box center [774, 56] width 90 height 11
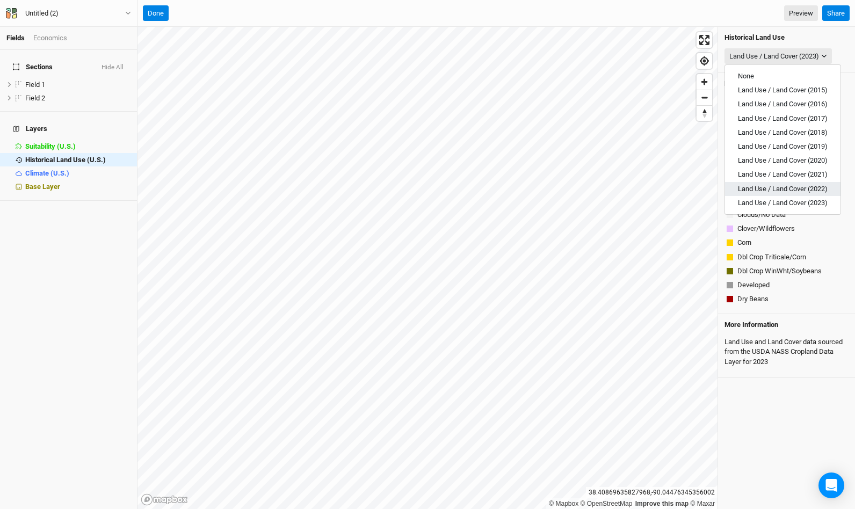
scroll to position [0, 0]
click at [783, 146] on span "Land Use / Land Cover (2019)" at bounding box center [783, 146] width 90 height 8
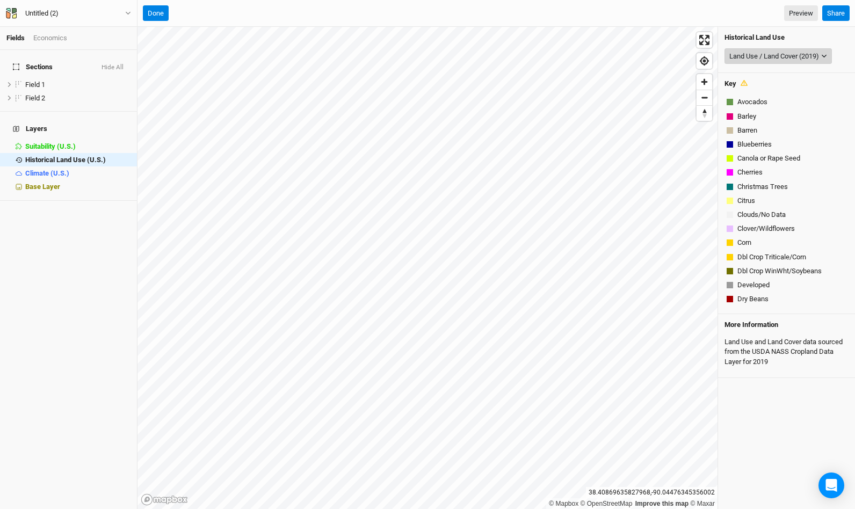
click at [800, 59] on div "Land Use / Land Cover (2019)" at bounding box center [774, 56] width 90 height 11
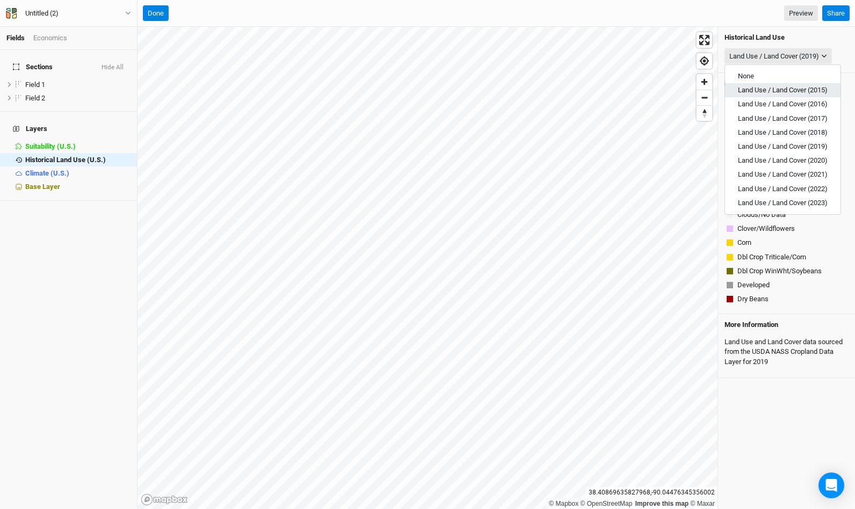
click at [786, 85] on button "Land Use / Land Cover (2015)" at bounding box center [782, 90] width 115 height 14
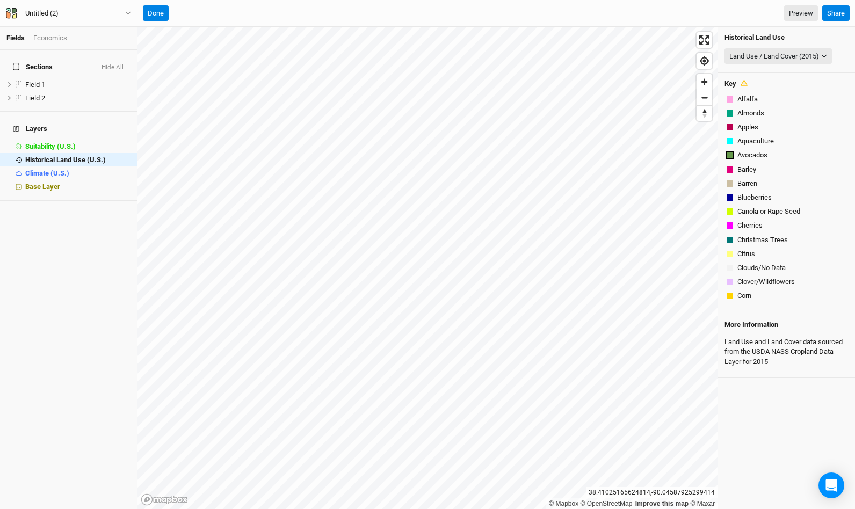
scroll to position [95, 0]
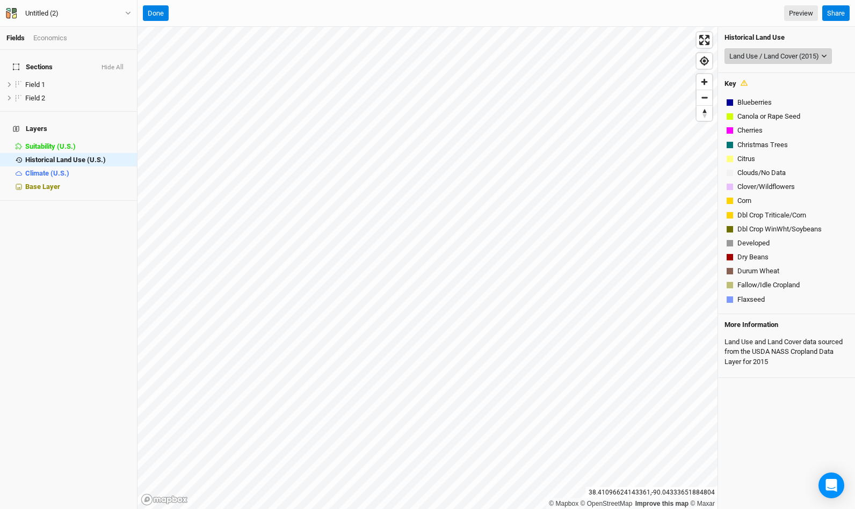
click at [804, 57] on div "Land Use / Land Cover (2015)" at bounding box center [774, 56] width 90 height 11
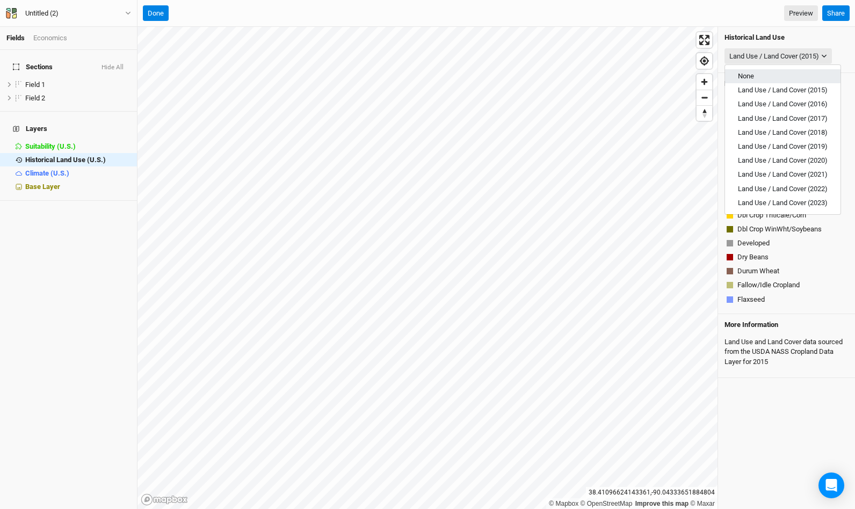
click at [774, 76] on button "None" at bounding box center [782, 76] width 115 height 14
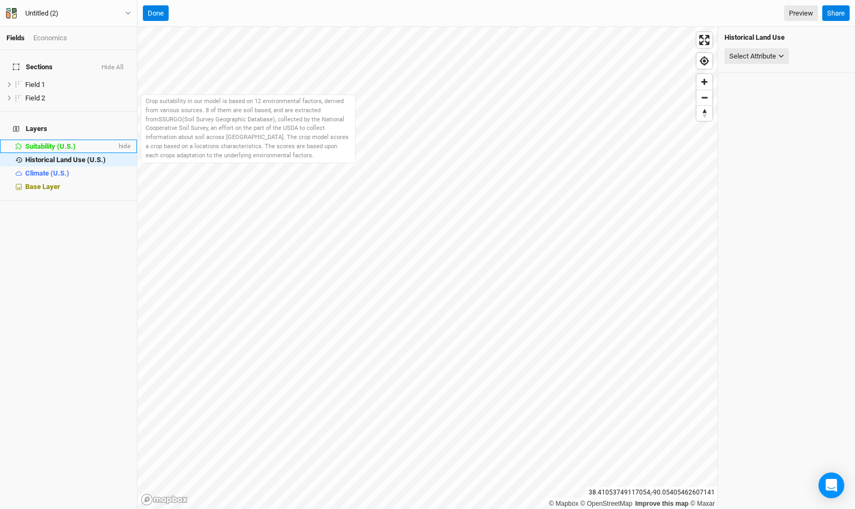
click at [62, 142] on span "Suitability (U.S.)" at bounding box center [50, 146] width 50 height 8
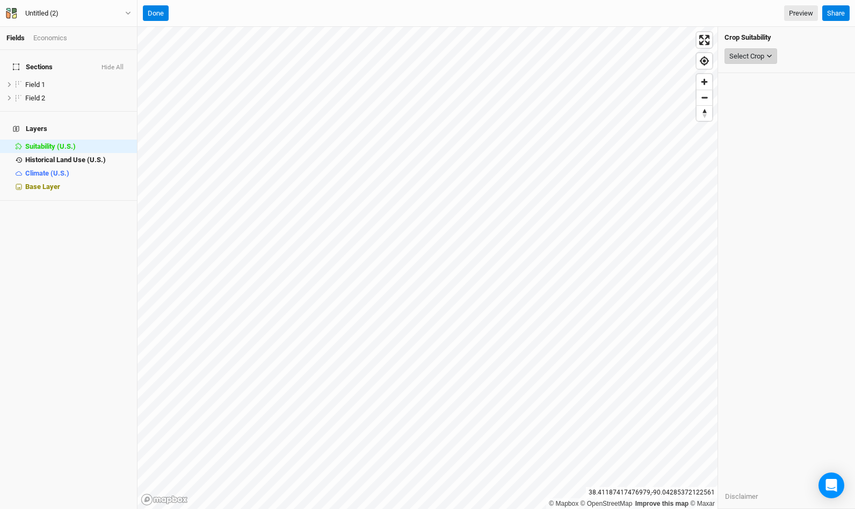
click at [767, 49] on button "Select Crop" at bounding box center [750, 56] width 53 height 16
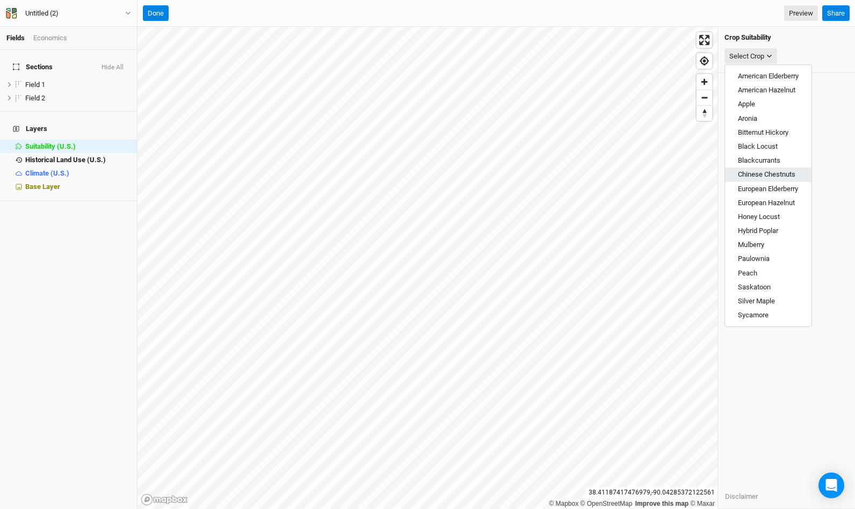
click at [763, 172] on span "Chinese Chestnuts" at bounding box center [766, 174] width 57 height 8
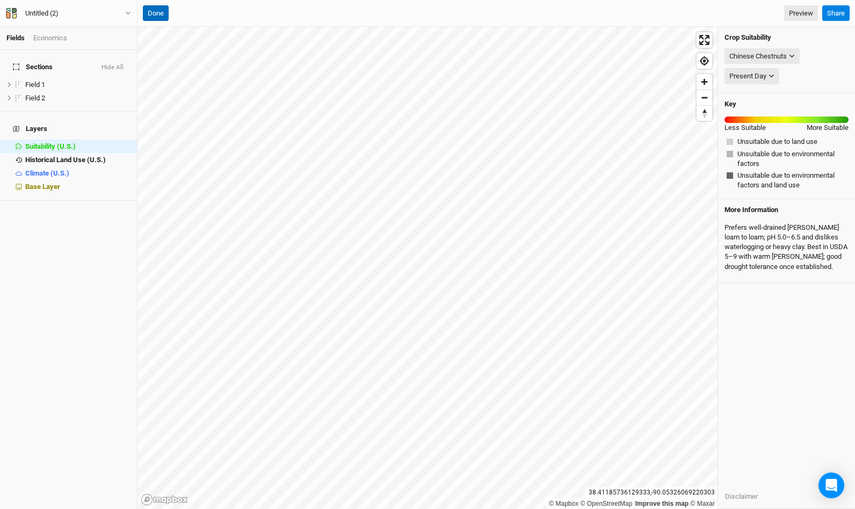
click at [153, 14] on button "Done" at bounding box center [156, 13] width 26 height 16
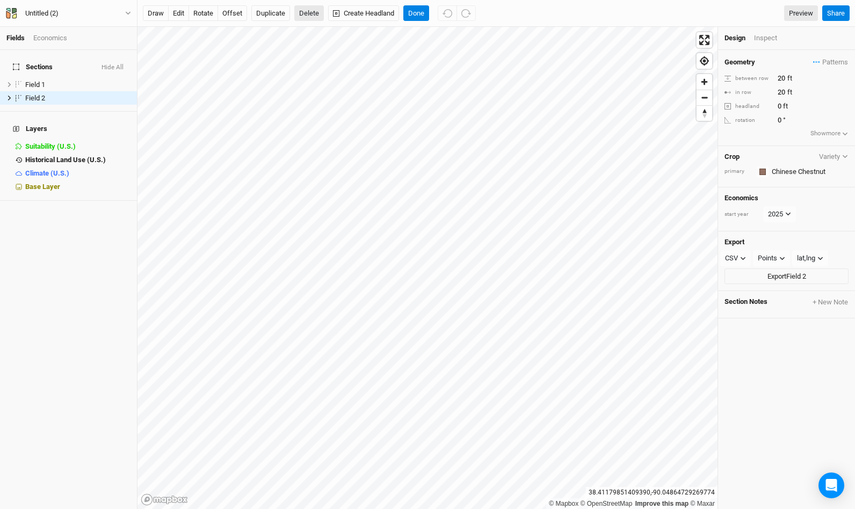
click at [306, 14] on button "Delete" at bounding box center [309, 13] width 30 height 16
click at [321, 13] on button "Confirm" at bounding box center [316, 13] width 33 height 16
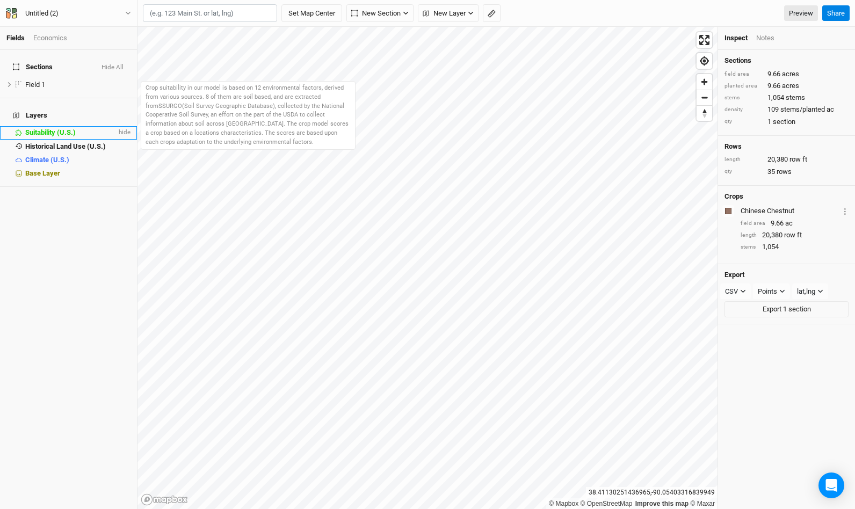
click at [63, 128] on span "Suitability (U.S.)" at bounding box center [50, 132] width 50 height 8
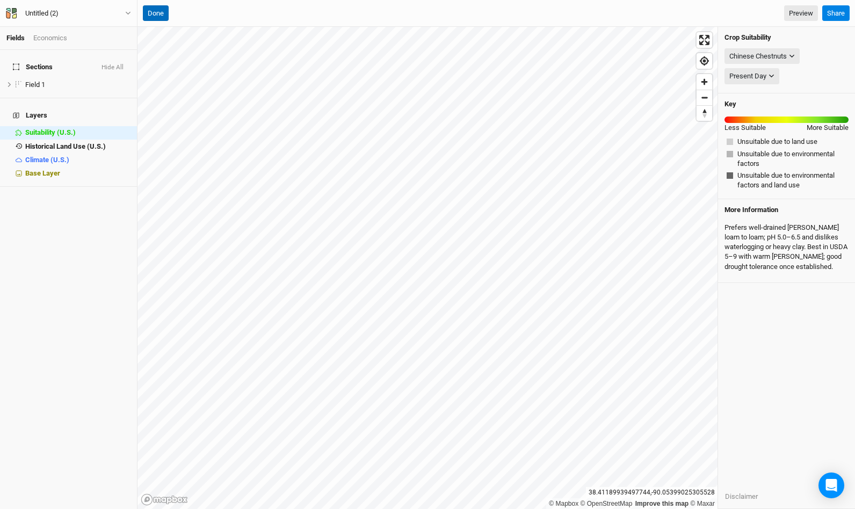
click at [156, 17] on button "Done" at bounding box center [156, 13] width 26 height 16
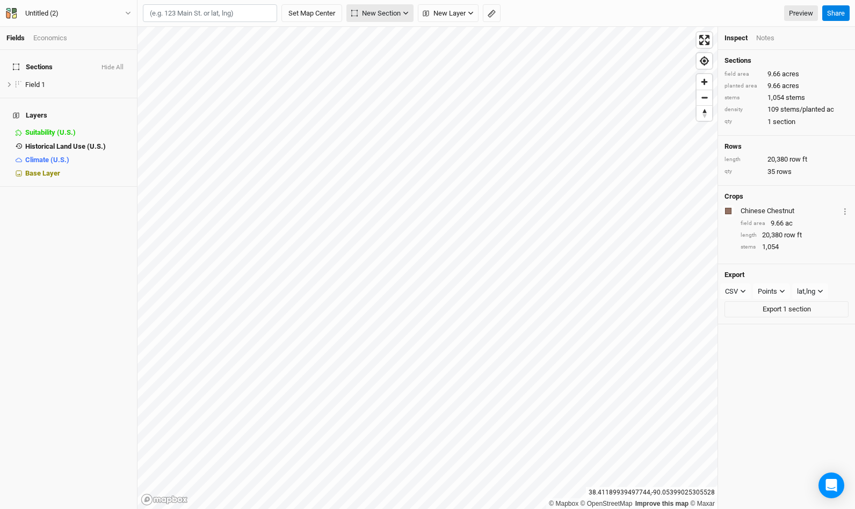
click at [388, 16] on span "New Section" at bounding box center [375, 13] width 49 height 11
click at [381, 35] on div "Grid" at bounding box center [378, 37] width 16 height 12
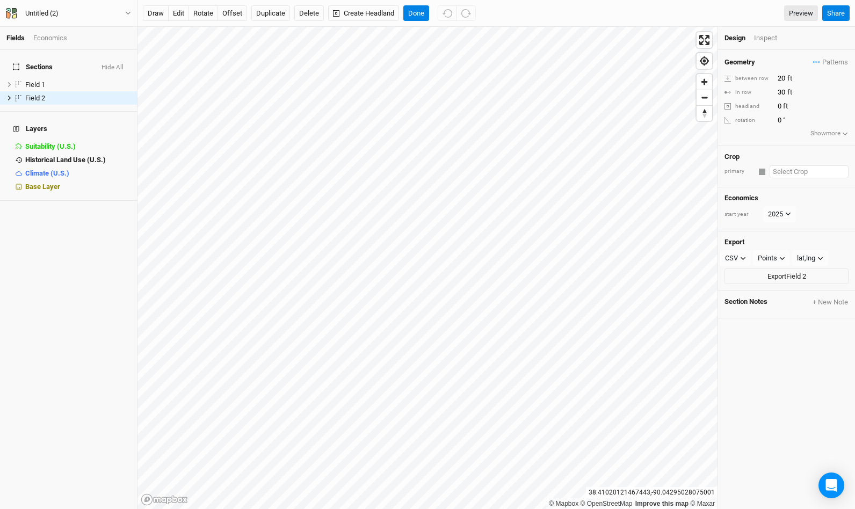
click at [795, 170] on input "text" at bounding box center [808, 171] width 79 height 13
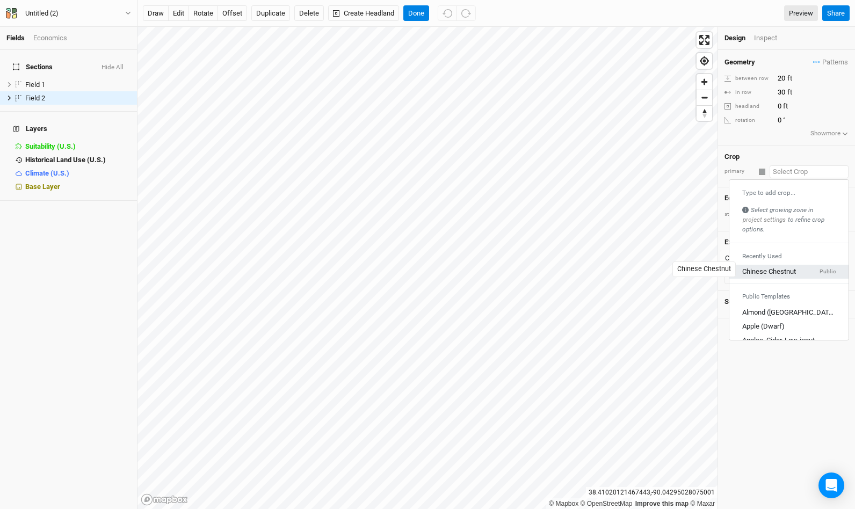
click at [779, 268] on div "Chinese Chestnut" at bounding box center [769, 272] width 54 height 10
type input "20"
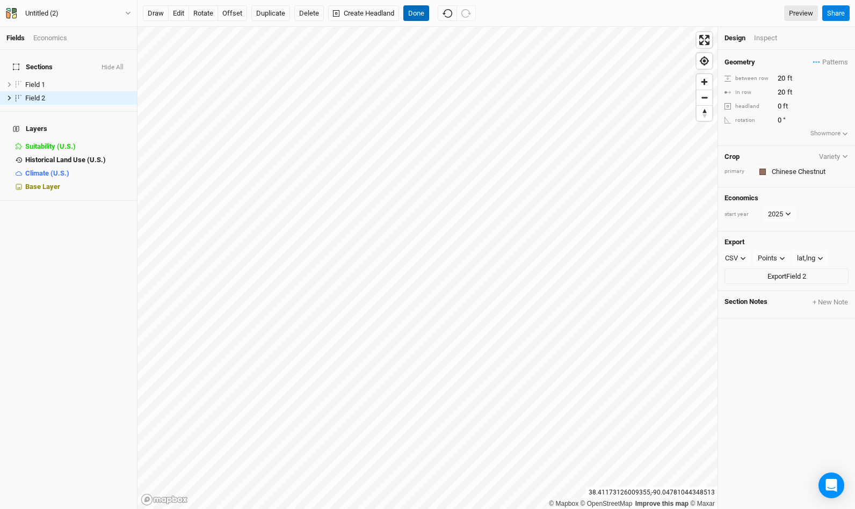
click at [417, 17] on button "Done" at bounding box center [416, 13] width 26 height 16
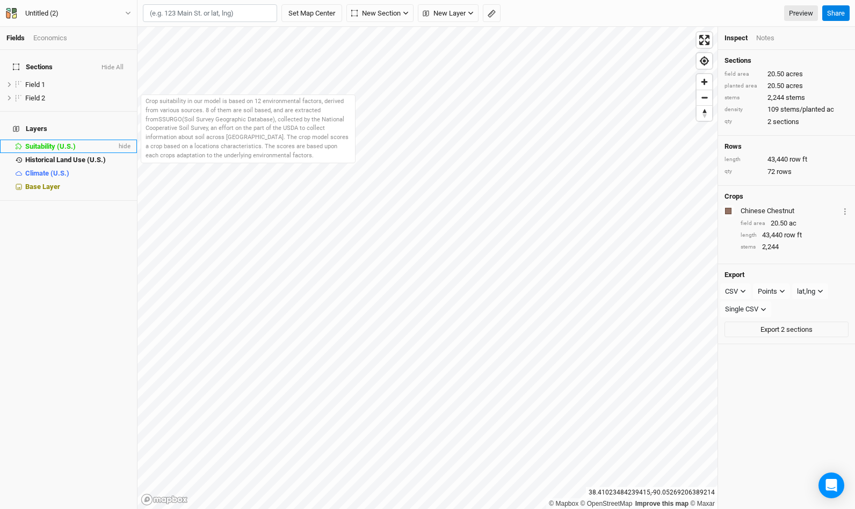
click at [62, 140] on li "Suitability (U.S.) hide" at bounding box center [68, 146] width 137 height 13
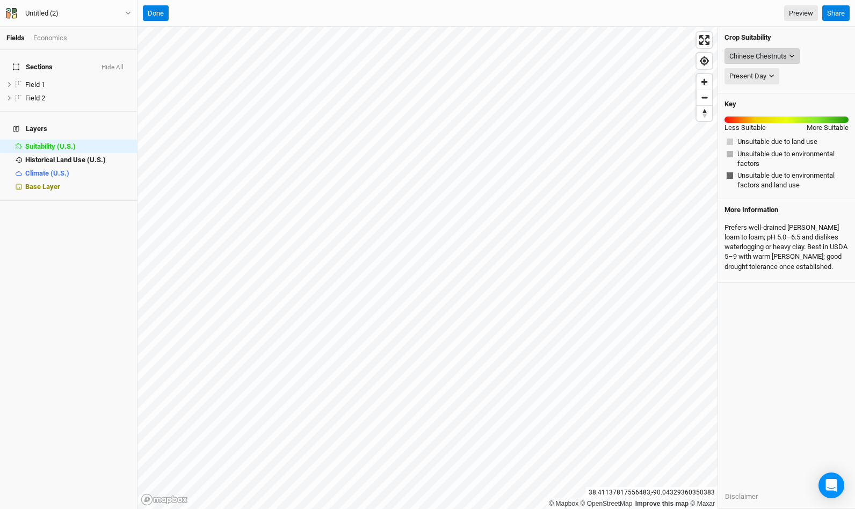
click at [777, 60] on div "Chinese Chestnuts" at bounding box center [757, 56] width 57 height 11
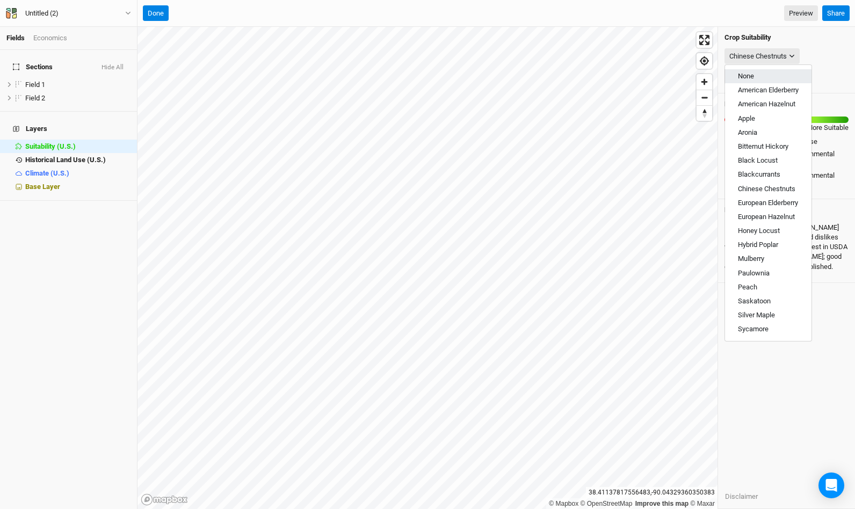
click at [765, 77] on button "None" at bounding box center [768, 76] width 86 height 14
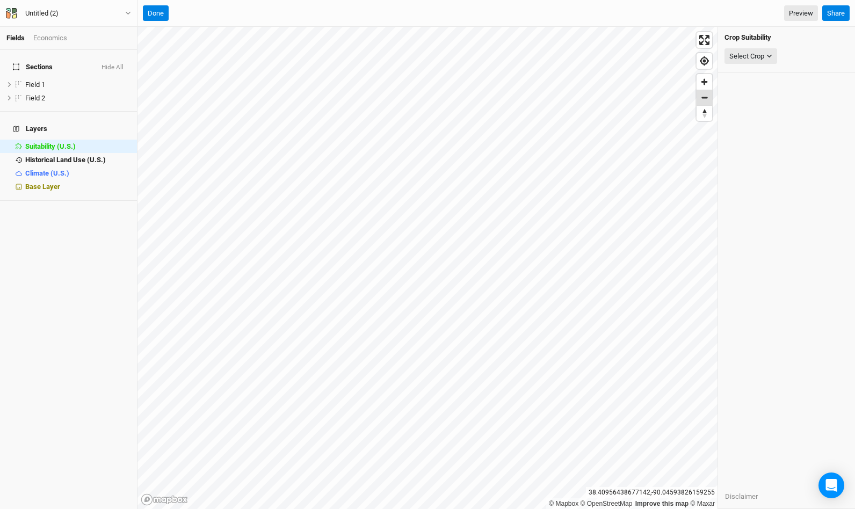
click at [707, 97] on span "Zoom out" at bounding box center [704, 97] width 16 height 15
